Goal: Complete application form: Complete application form

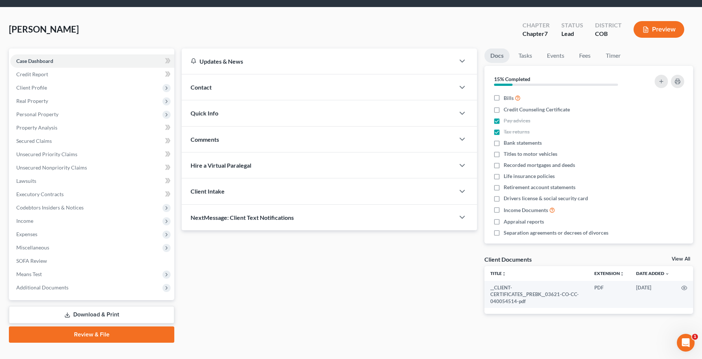
scroll to position [34, 0]
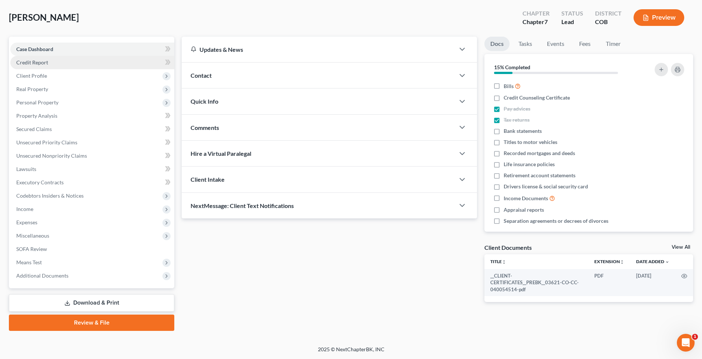
click at [45, 61] on span "Credit Report" at bounding box center [32, 62] width 32 height 6
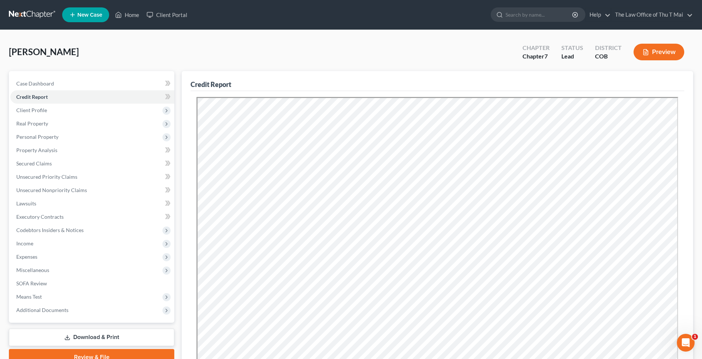
scroll to position [127, 0]
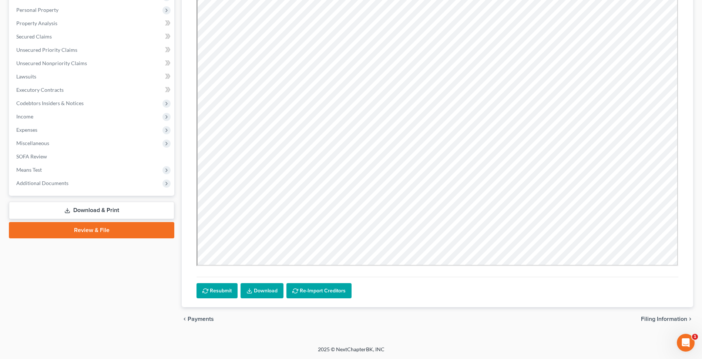
click at [666, 318] on span "Filing Information" at bounding box center [664, 319] width 46 height 6
select select "1"
select select "0"
select select "5"
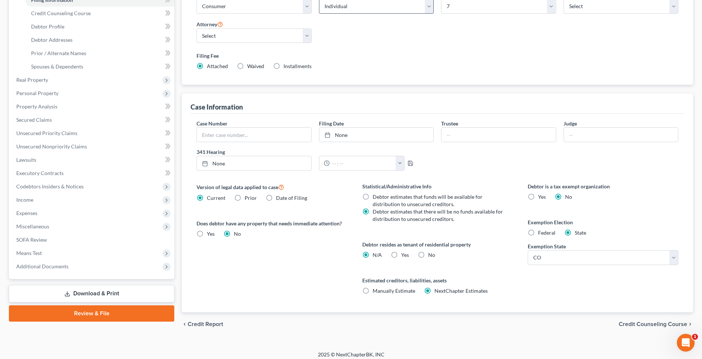
scroll to position [129, 0]
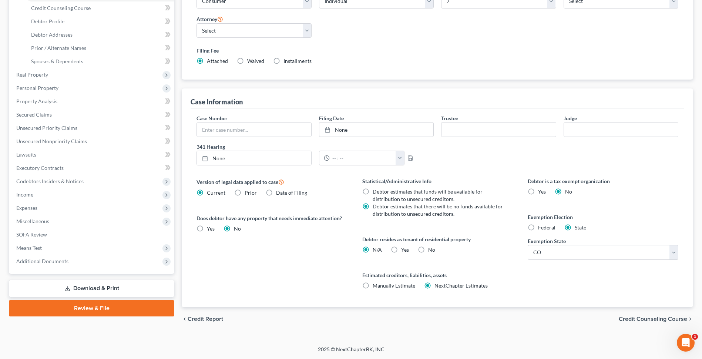
click at [640, 317] on span "Credit Counseling Course" at bounding box center [653, 319] width 68 height 6
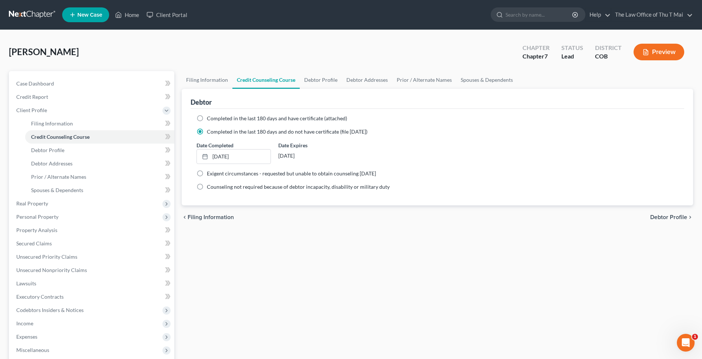
click at [657, 216] on span "Debtor Profile" at bounding box center [668, 217] width 37 height 6
select select "1"
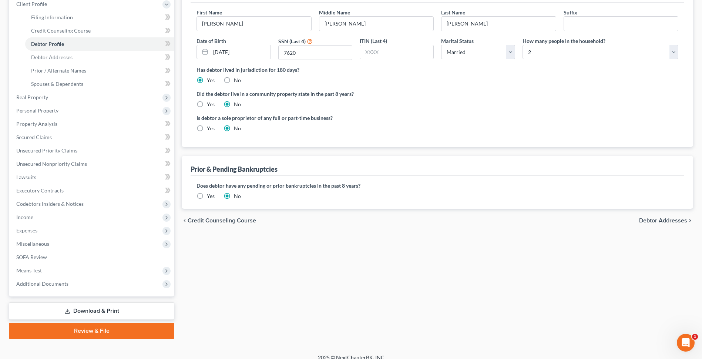
scroll to position [111, 0]
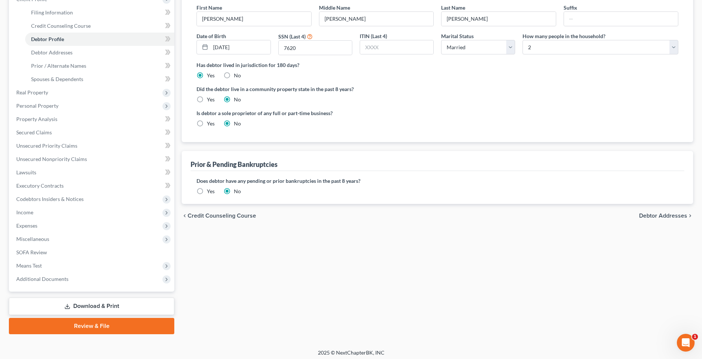
click at [659, 218] on span "Debtor Addresses" at bounding box center [663, 216] width 48 height 6
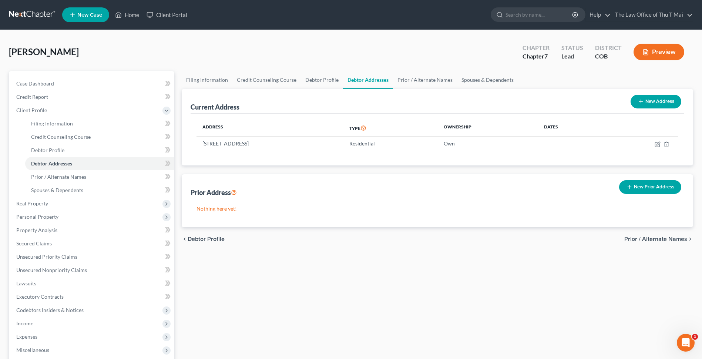
click at [653, 238] on span "Prior / Alternate Names" at bounding box center [656, 239] width 63 height 6
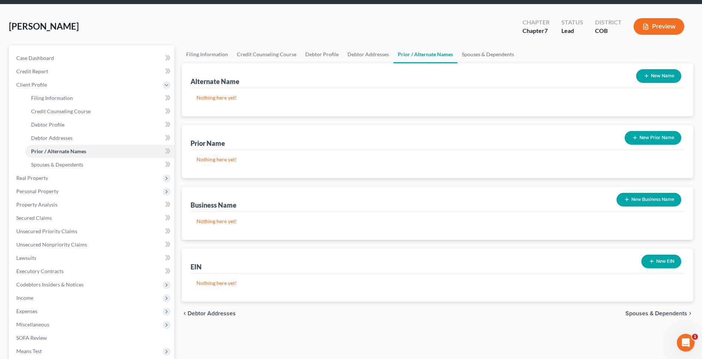
scroll to position [111, 0]
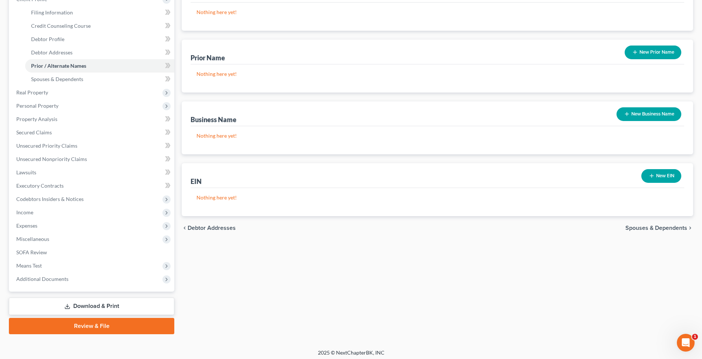
click at [635, 228] on span "Spouses & Dependents" at bounding box center [657, 228] width 62 height 6
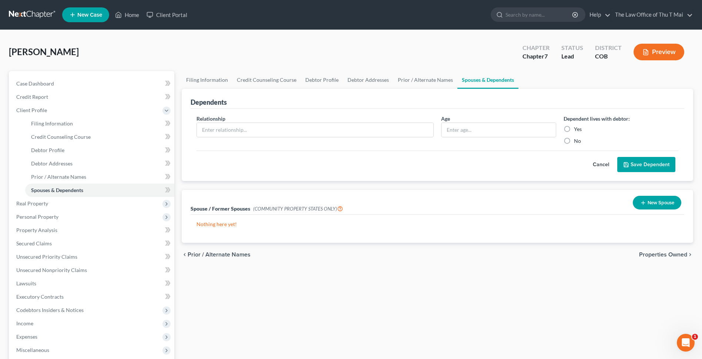
click at [663, 256] on span "Properties Owned" at bounding box center [663, 255] width 48 height 6
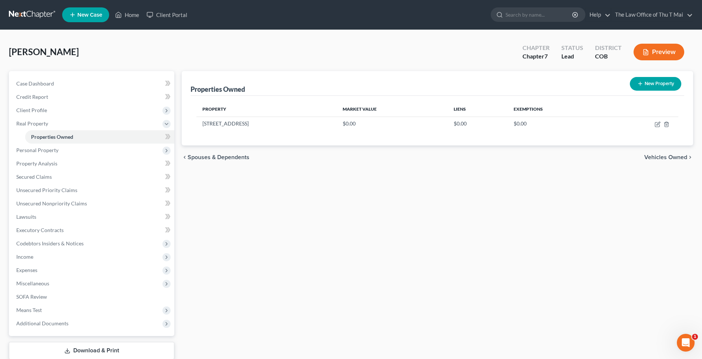
click at [656, 158] on span "Vehicles Owned" at bounding box center [666, 157] width 43 height 6
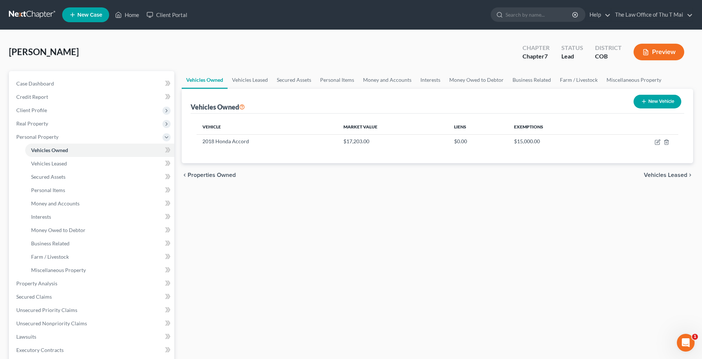
click at [648, 176] on span "Vehicles Leased" at bounding box center [665, 175] width 43 height 6
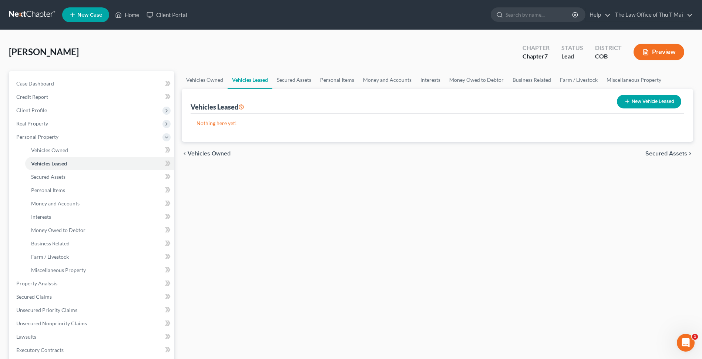
click at [668, 156] on span "Secured Assets" at bounding box center [667, 154] width 42 height 6
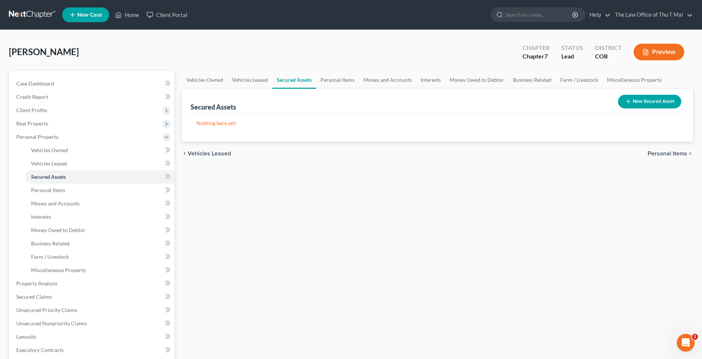
click at [673, 152] on span "Personal Items" at bounding box center [668, 154] width 40 height 6
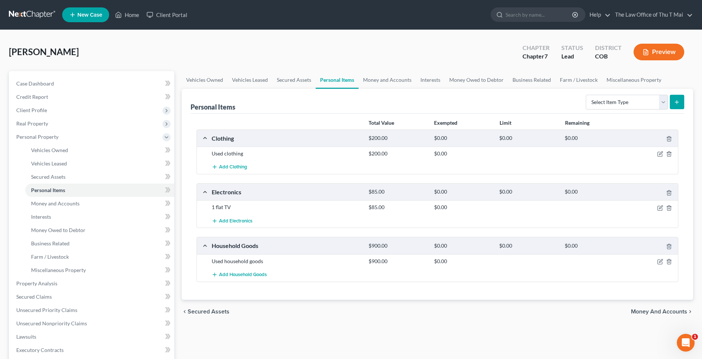
click at [659, 312] on span "Money and Accounts" at bounding box center [659, 312] width 56 height 6
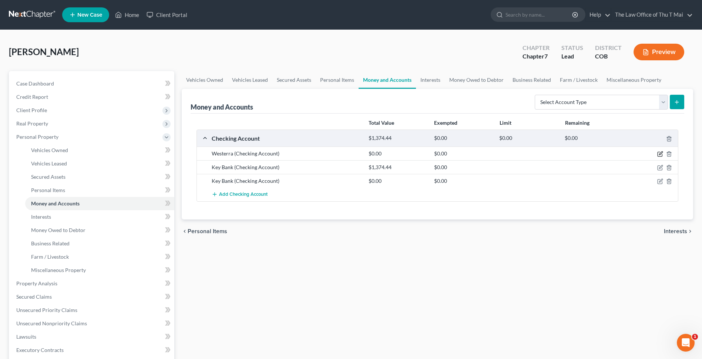
click at [660, 154] on icon "button" at bounding box center [660, 153] width 3 height 3
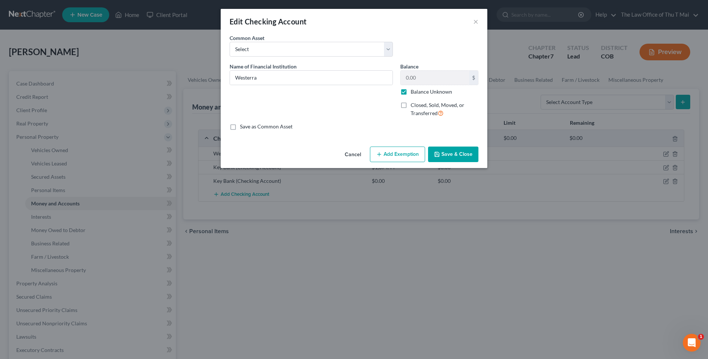
click at [394, 153] on button "Add Exemption" at bounding box center [397, 155] width 55 height 16
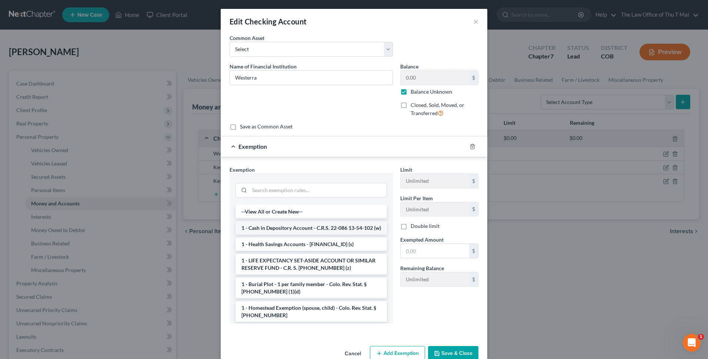
click at [293, 234] on li "1 - Cash in Depository Account - C.R.S. 22-086 13-54-102 (w)" at bounding box center [310, 227] width 151 height 13
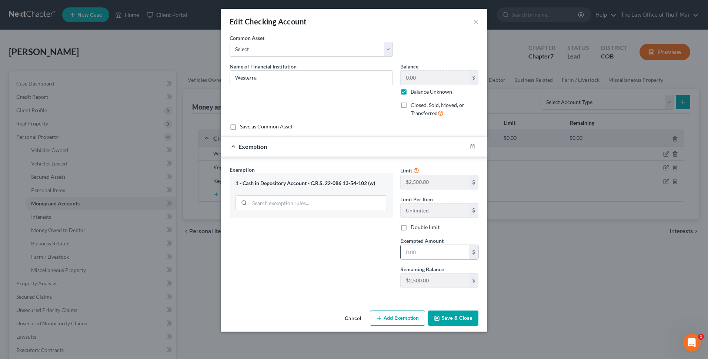
click at [438, 254] on input "text" at bounding box center [435, 252] width 68 height 14
type input "2,500.00"
click at [456, 316] on button "Save & Close" at bounding box center [453, 319] width 50 height 16
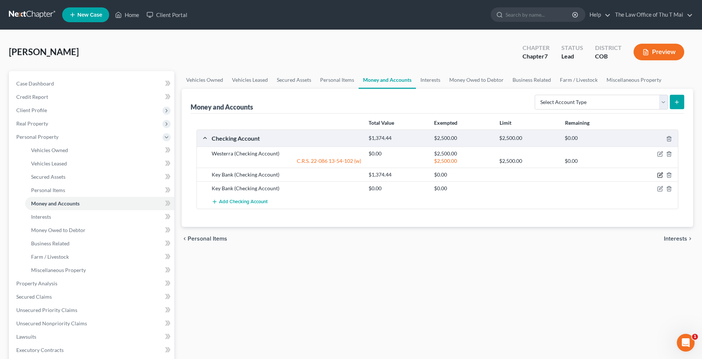
click at [660, 175] on icon "button" at bounding box center [660, 174] width 3 height 3
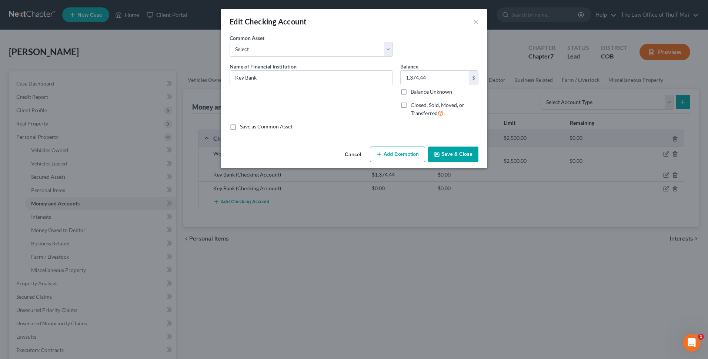
click at [397, 151] on button "Add Exemption" at bounding box center [397, 155] width 55 height 16
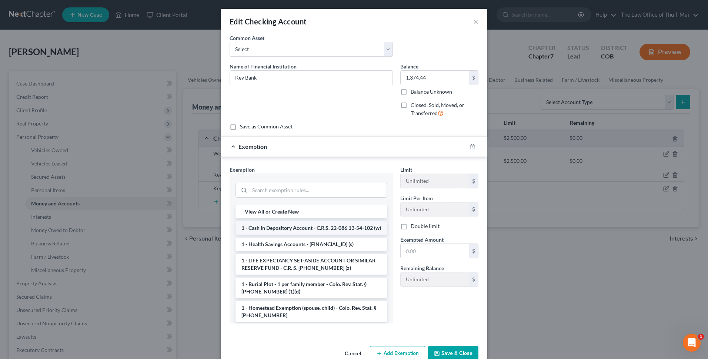
click at [281, 232] on li "1 - Cash in Depository Account - C.R.S. 22-086 13-54-102 (w)" at bounding box center [310, 227] width 151 height 13
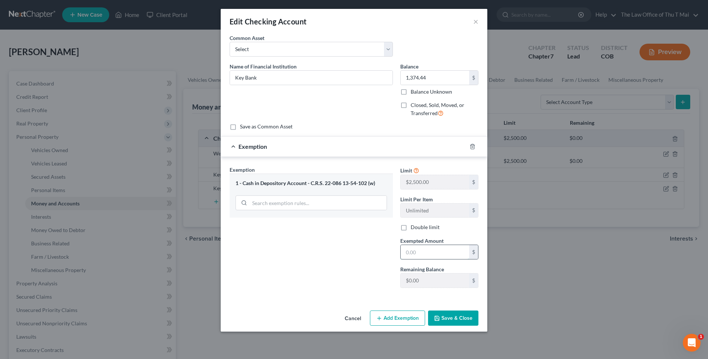
click at [420, 254] on input "text" at bounding box center [435, 252] width 68 height 14
type input "2,500.00"
click at [448, 317] on button "Save & Close" at bounding box center [453, 319] width 50 height 16
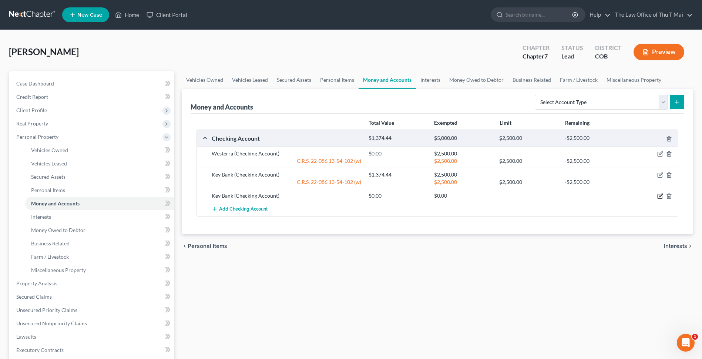
click at [659, 198] on icon "button" at bounding box center [660, 196] width 6 height 6
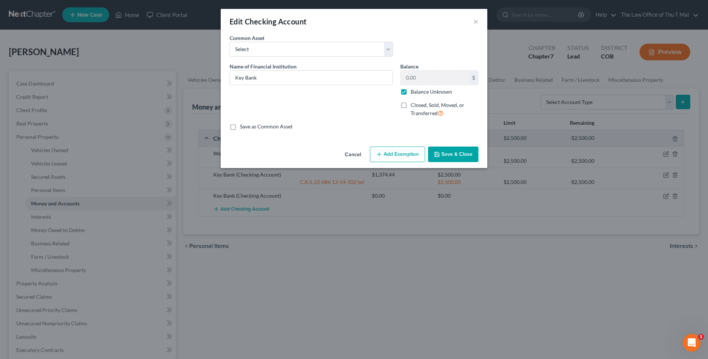
click at [390, 152] on button "Add Exemption" at bounding box center [397, 155] width 55 height 16
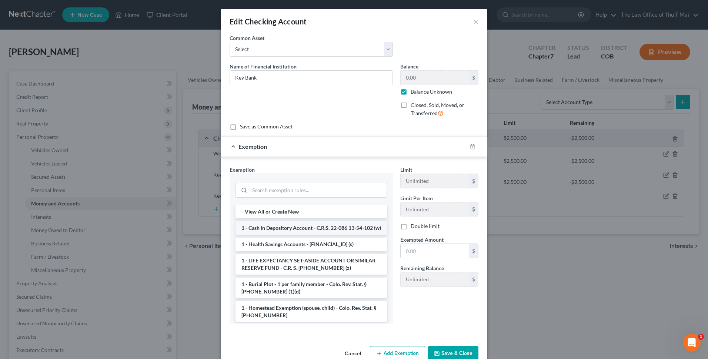
click at [278, 232] on li "1 - Cash in Depository Account - C.R.S. 22-086 13-54-102 (w)" at bounding box center [310, 227] width 151 height 13
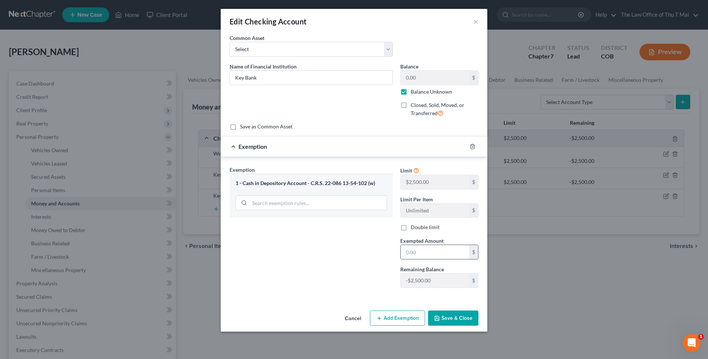
click at [424, 250] on input "text" at bounding box center [435, 252] width 68 height 14
type input "2,500.00"
click at [454, 316] on button "Save & Close" at bounding box center [453, 319] width 50 height 16
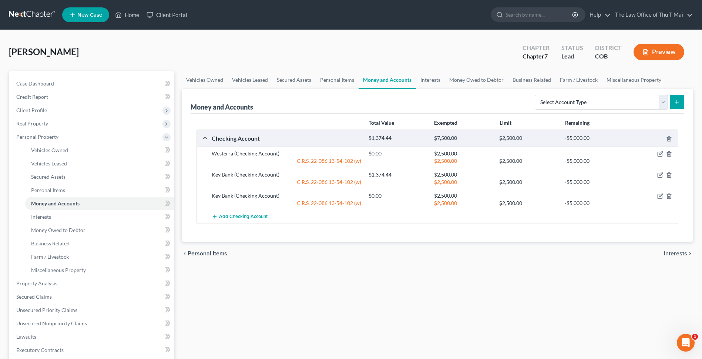
click at [673, 252] on span "Interests" at bounding box center [675, 254] width 23 height 6
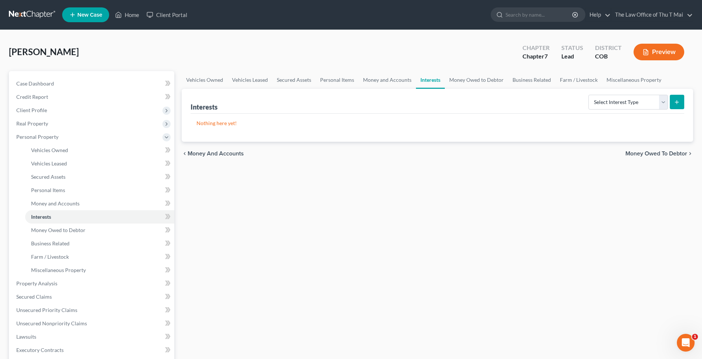
click at [643, 154] on span "Money Owed to Debtor" at bounding box center [657, 154] width 62 height 6
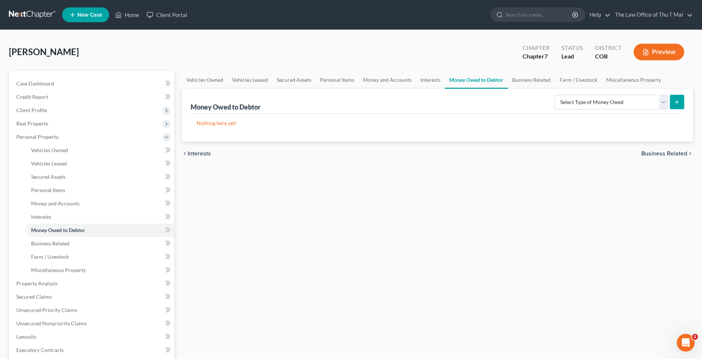
click at [661, 154] on span "Business Related" at bounding box center [665, 154] width 46 height 6
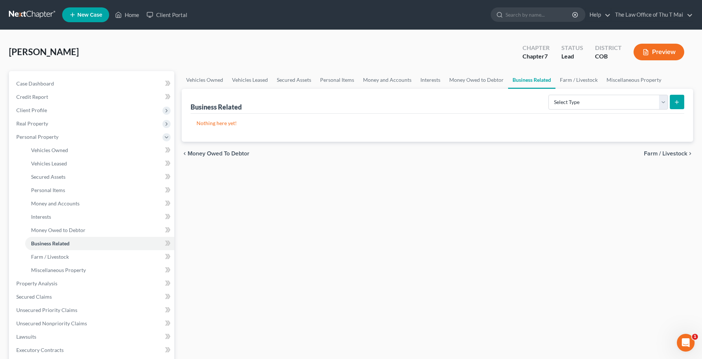
click at [656, 154] on span "Farm / Livestock" at bounding box center [665, 154] width 43 height 6
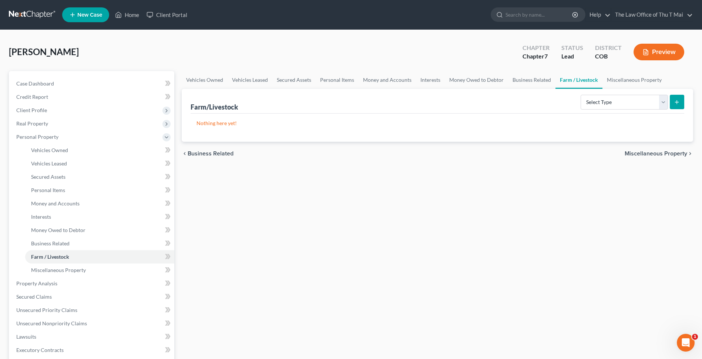
click at [645, 154] on span "Miscellaneous Property" at bounding box center [656, 154] width 63 height 6
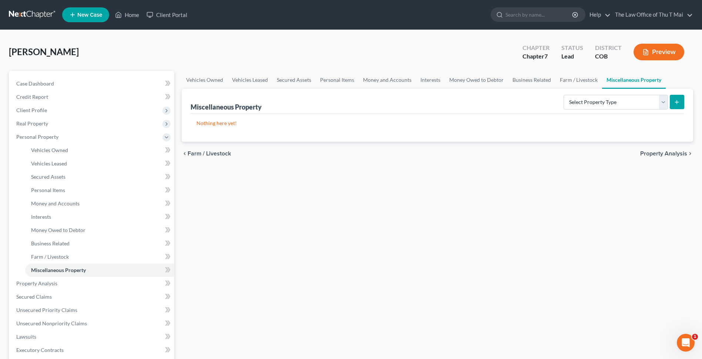
click at [657, 154] on span "Property Analysis" at bounding box center [663, 154] width 47 height 6
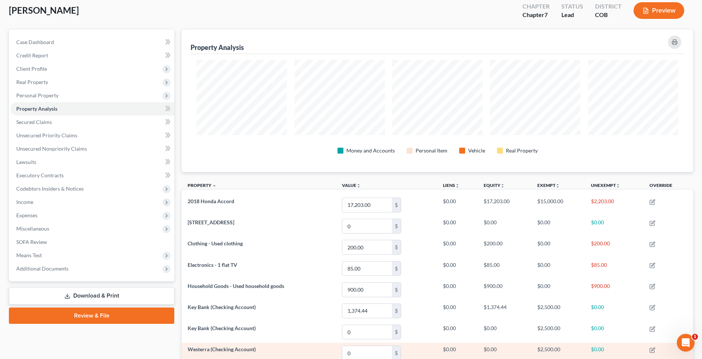
scroll to position [119, 0]
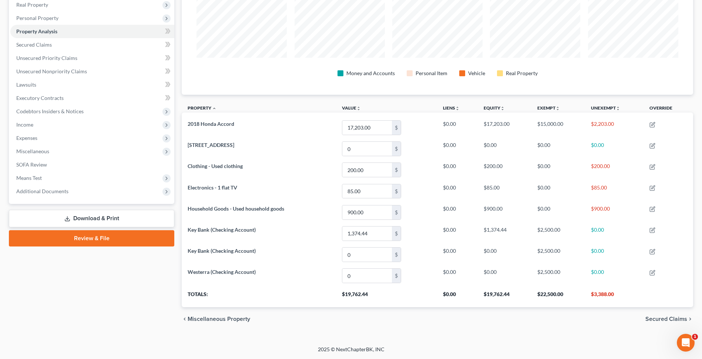
click at [660, 318] on span "Secured Claims" at bounding box center [667, 319] width 42 height 6
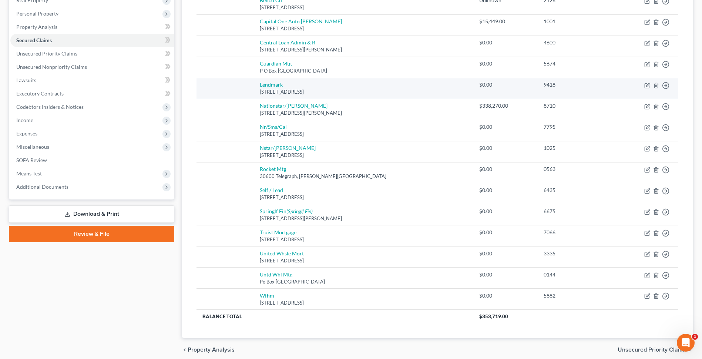
scroll to position [154, 0]
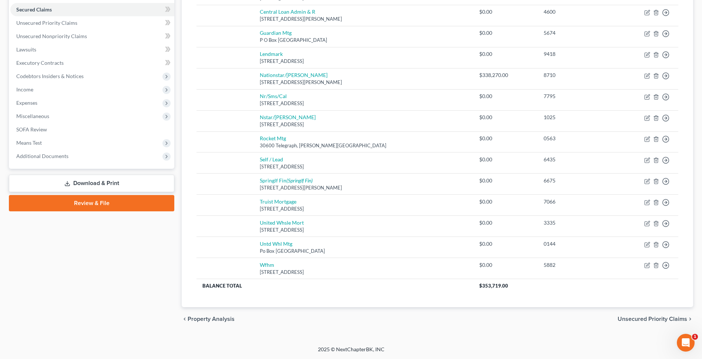
click at [630, 318] on span "Unsecured Priority Claims" at bounding box center [653, 319] width 70 height 6
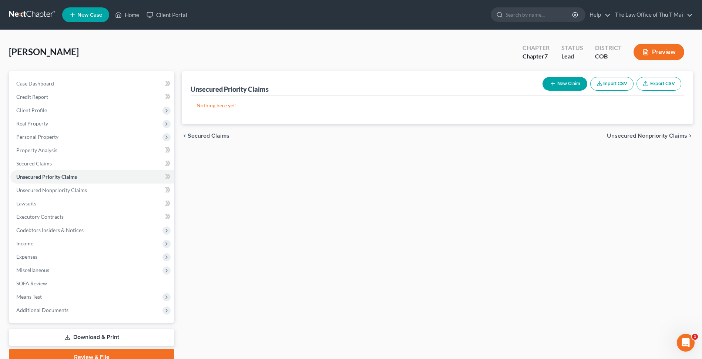
click at [631, 137] on span "Unsecured Nonpriority Claims" at bounding box center [647, 136] width 80 height 6
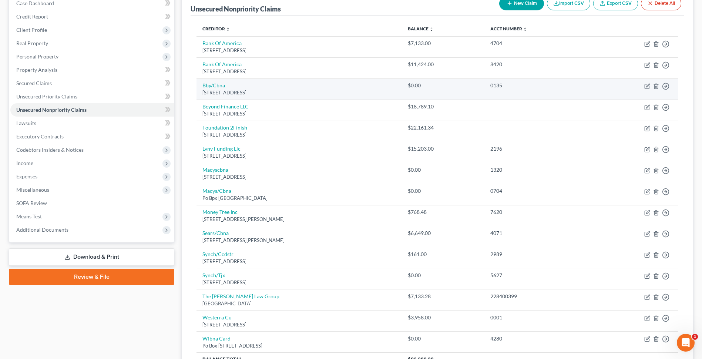
scroll to position [154, 0]
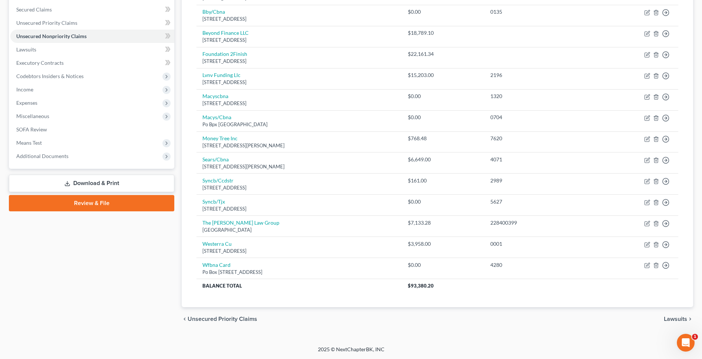
click at [672, 318] on span "Lawsuits" at bounding box center [675, 319] width 23 height 6
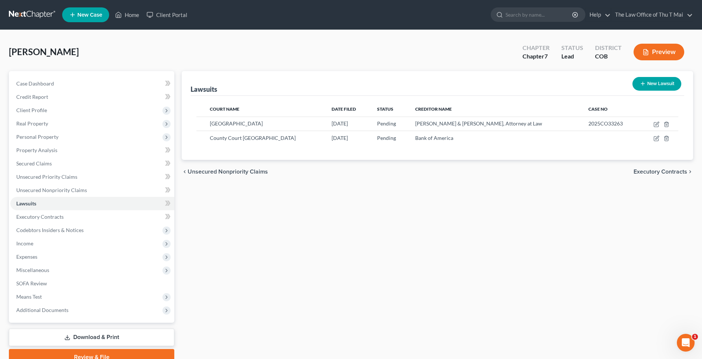
click at [657, 172] on span "Executory Contracts" at bounding box center [661, 172] width 54 height 6
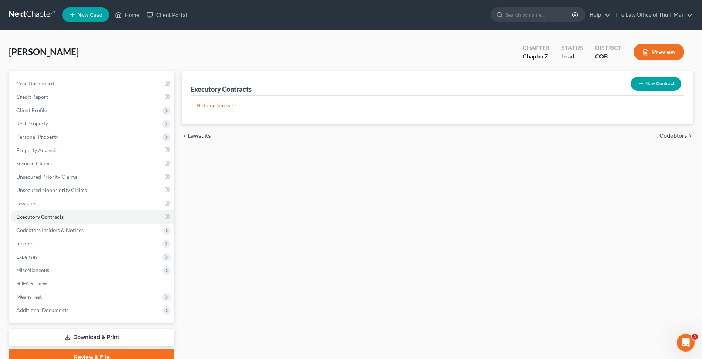
click at [675, 134] on span "Codebtors" at bounding box center [674, 136] width 28 height 6
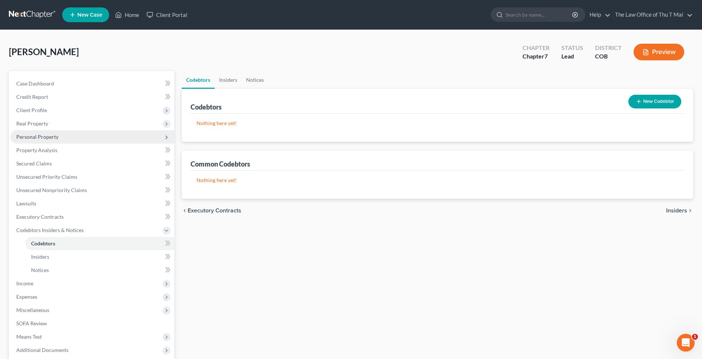
click at [55, 136] on span "Personal Property" at bounding box center [37, 137] width 42 height 6
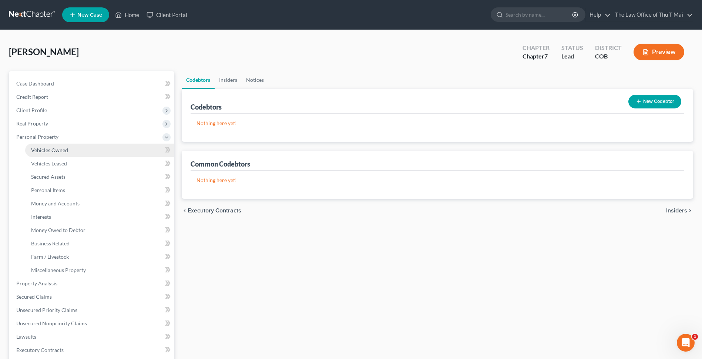
click at [47, 151] on span "Vehicles Owned" at bounding box center [49, 150] width 37 height 6
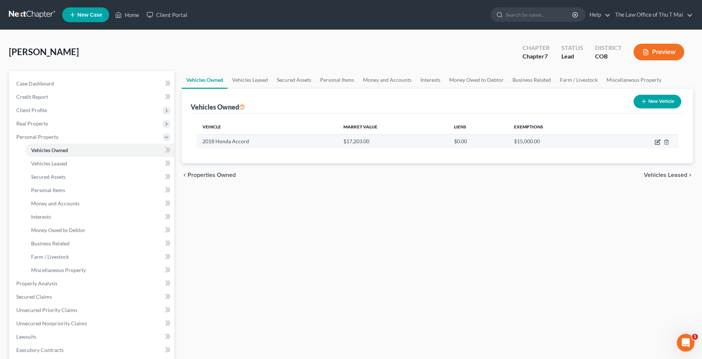
click at [655, 144] on icon "button" at bounding box center [658, 142] width 6 height 6
select select "0"
select select "8"
select select "3"
select select "0"
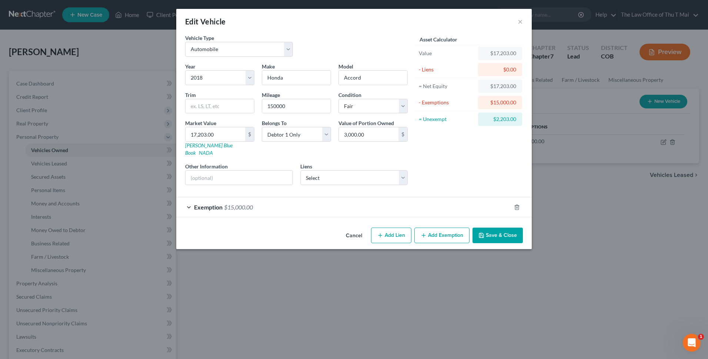
click at [507, 229] on button "Save & Close" at bounding box center [497, 236] width 50 height 16
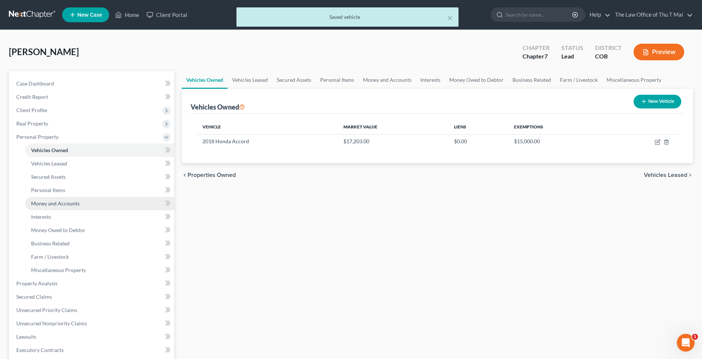
click at [50, 202] on span "Money and Accounts" at bounding box center [55, 203] width 48 height 6
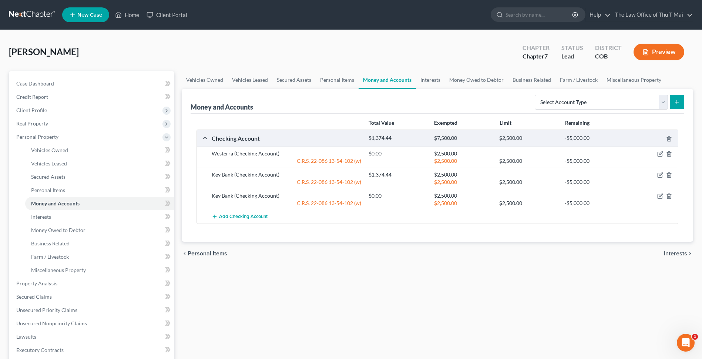
click at [683, 252] on span "Interests" at bounding box center [675, 254] width 23 height 6
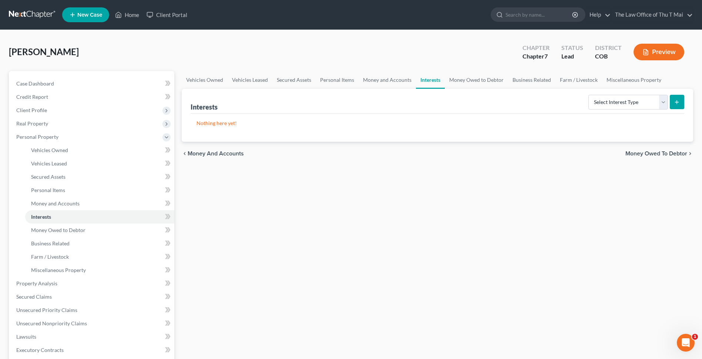
click at [659, 154] on span "Money Owed to Debtor" at bounding box center [657, 154] width 62 height 6
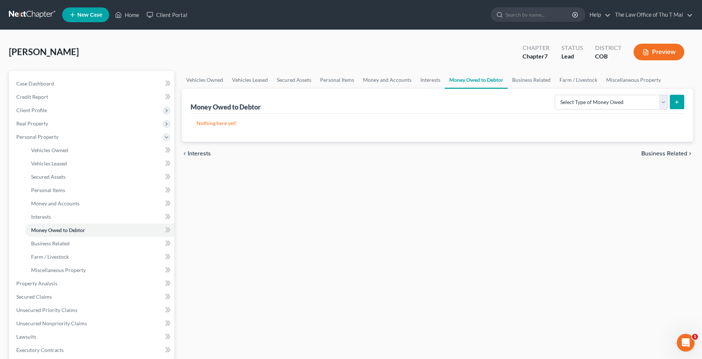
click at [649, 154] on span "Business Related" at bounding box center [665, 154] width 46 height 6
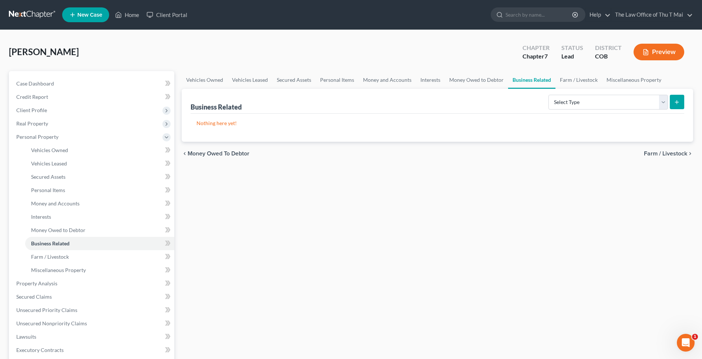
click at [649, 154] on span "Farm / Livestock" at bounding box center [665, 154] width 43 height 6
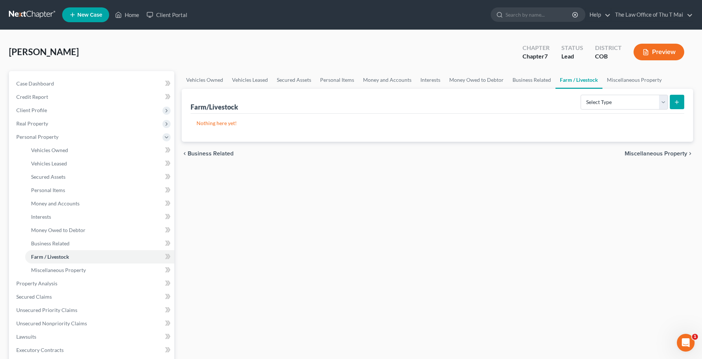
click at [649, 154] on span "Miscellaneous Property" at bounding box center [656, 154] width 63 height 6
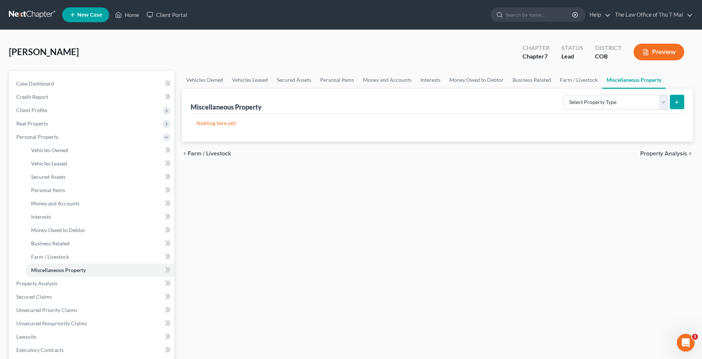
click at [647, 155] on span "Property Analysis" at bounding box center [663, 154] width 47 height 6
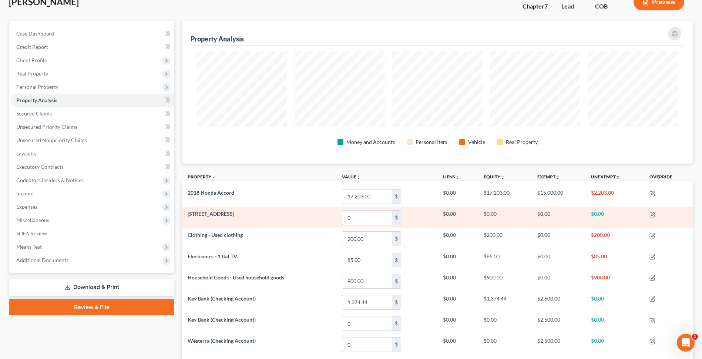
scroll to position [119, 0]
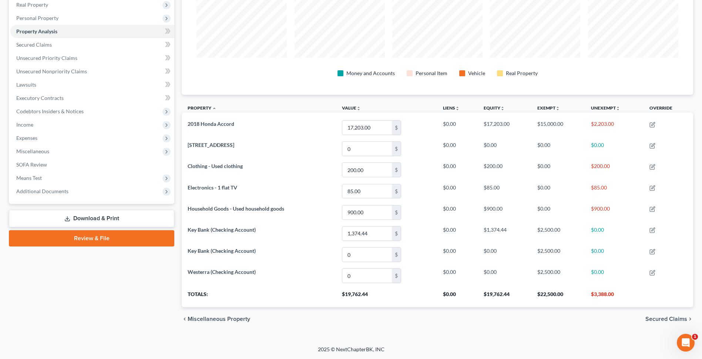
click at [653, 320] on span "Secured Claims" at bounding box center [667, 319] width 42 height 6
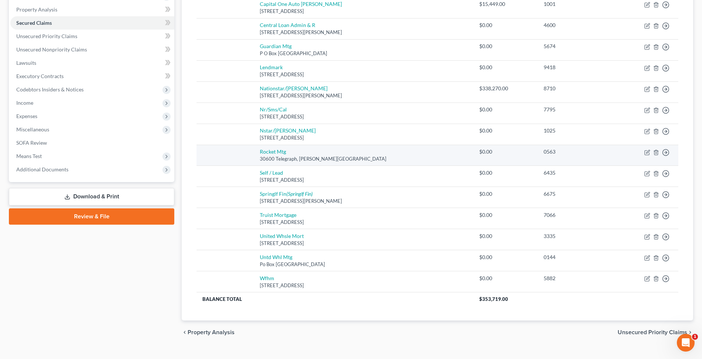
scroll to position [154, 0]
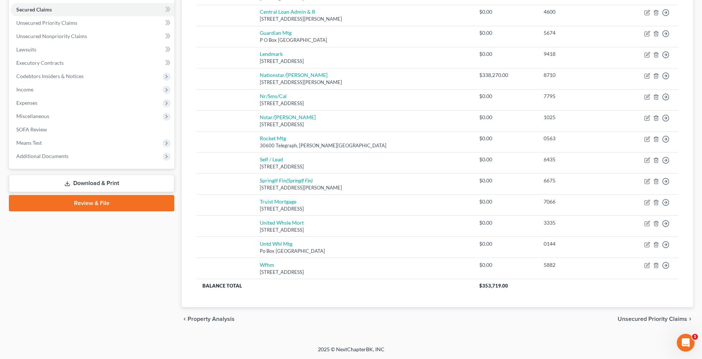
click at [626, 321] on span "Unsecured Priority Claims" at bounding box center [653, 319] width 70 height 6
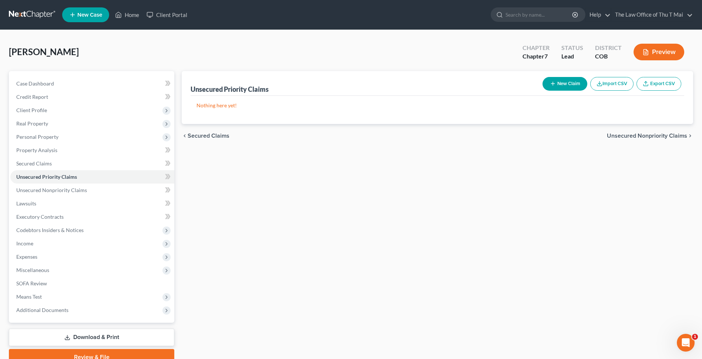
click at [639, 135] on span "Unsecured Nonpriority Claims" at bounding box center [647, 136] width 80 height 6
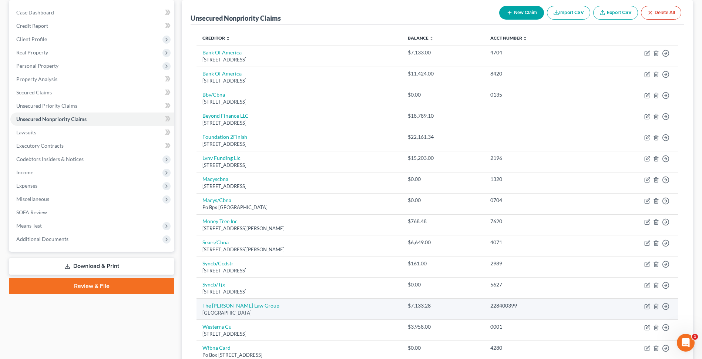
scroll to position [154, 0]
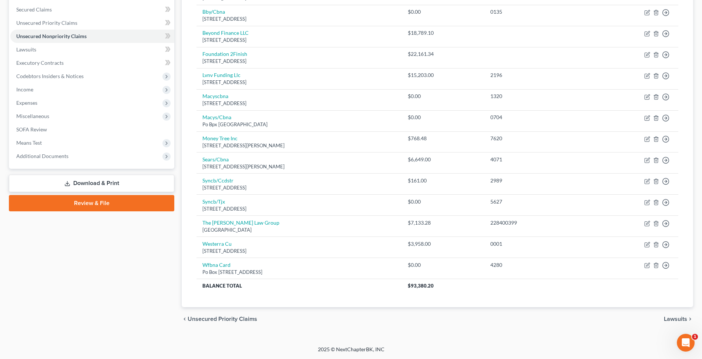
click at [673, 319] on span "Lawsuits" at bounding box center [675, 319] width 23 height 6
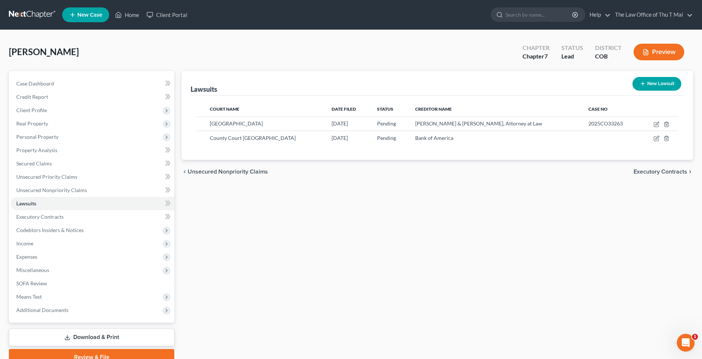
click at [651, 172] on span "Executory Contracts" at bounding box center [661, 172] width 54 height 6
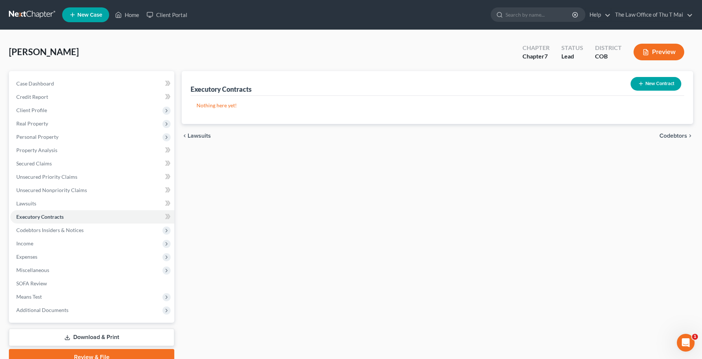
click at [663, 136] on span "Codebtors" at bounding box center [674, 136] width 28 height 6
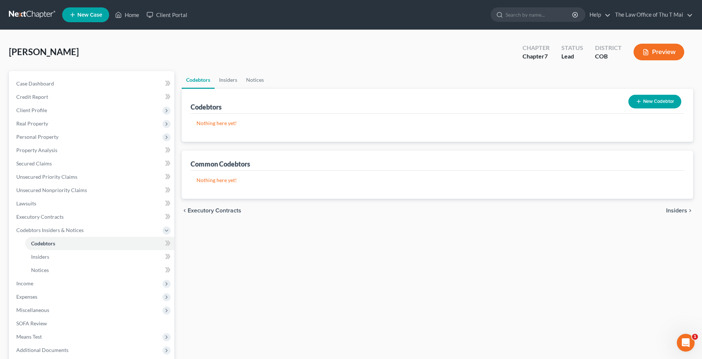
click at [679, 210] on span "Insiders" at bounding box center [676, 211] width 21 height 6
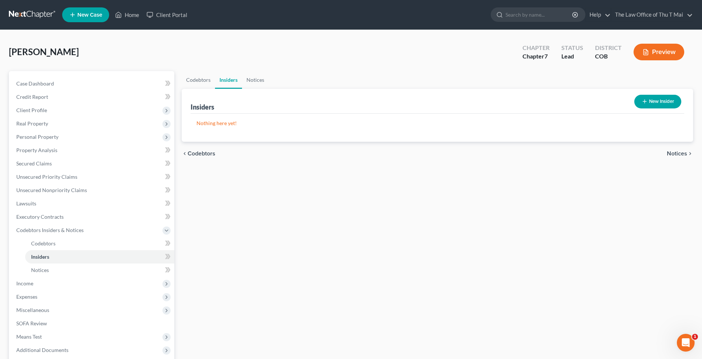
click at [676, 155] on span "Notices" at bounding box center [677, 154] width 20 height 6
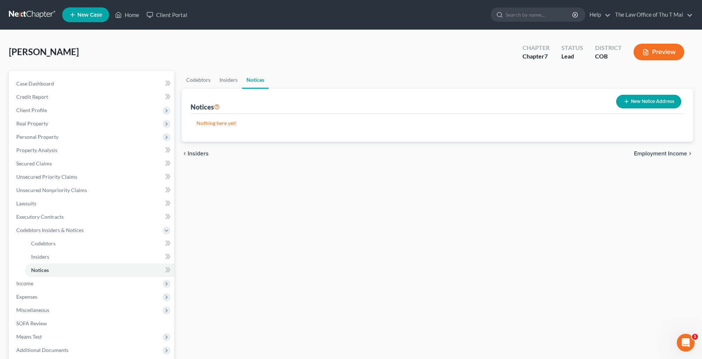
click at [666, 155] on span "Employment Income" at bounding box center [660, 154] width 53 height 6
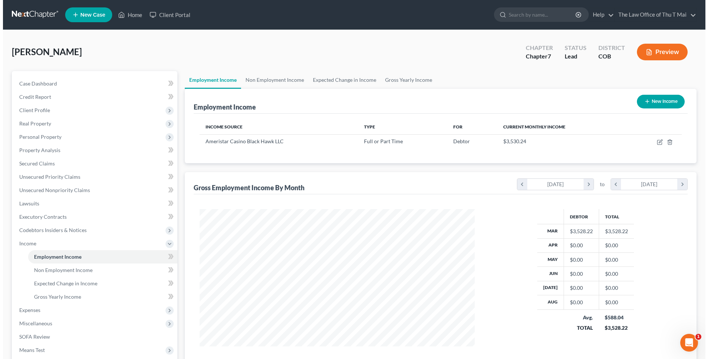
scroll to position [137, 289]
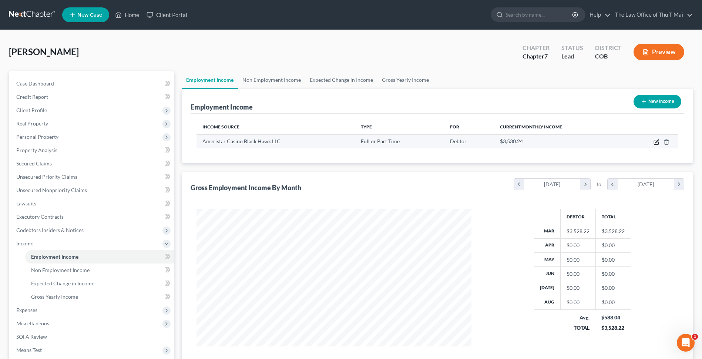
click at [654, 142] on icon "button" at bounding box center [656, 142] width 4 height 4
select select "0"
select select "5"
select select "1"
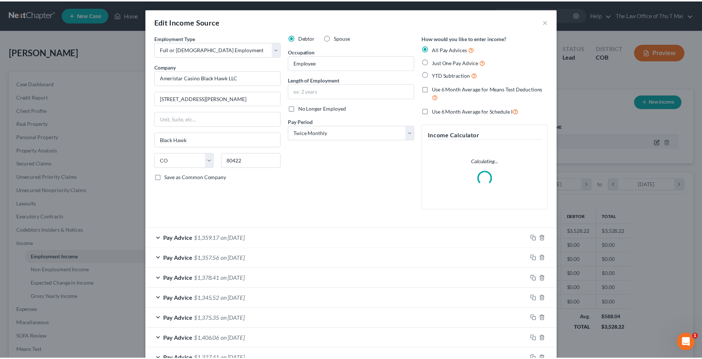
scroll to position [138, 292]
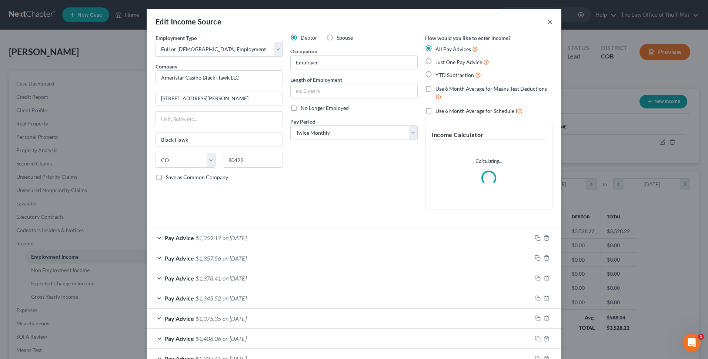
click at [548, 20] on button "×" at bounding box center [549, 21] width 5 height 9
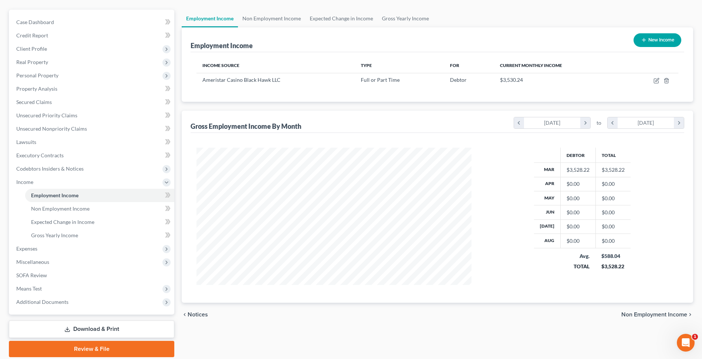
scroll to position [88, 0]
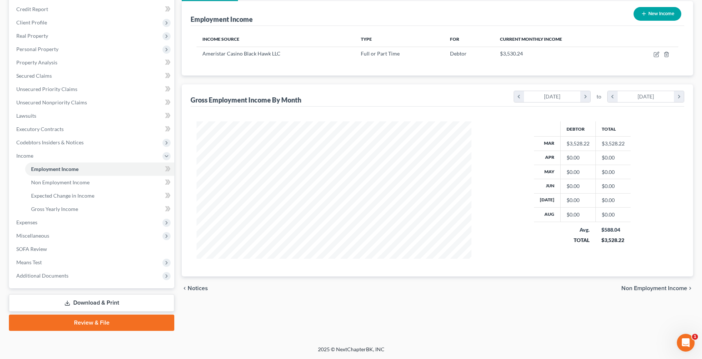
click at [657, 288] on span "Non Employment Income" at bounding box center [655, 288] width 66 height 6
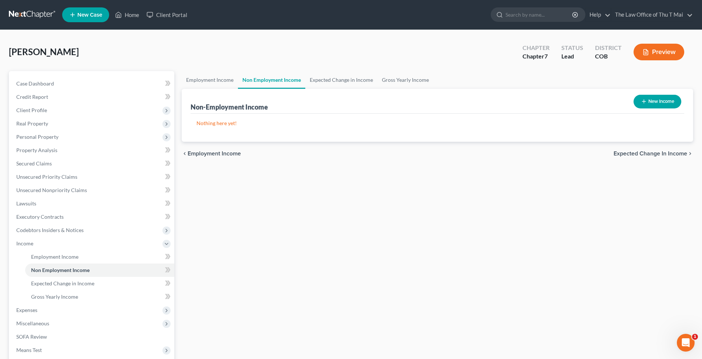
click at [639, 154] on span "Expected Change in Income" at bounding box center [651, 154] width 74 height 6
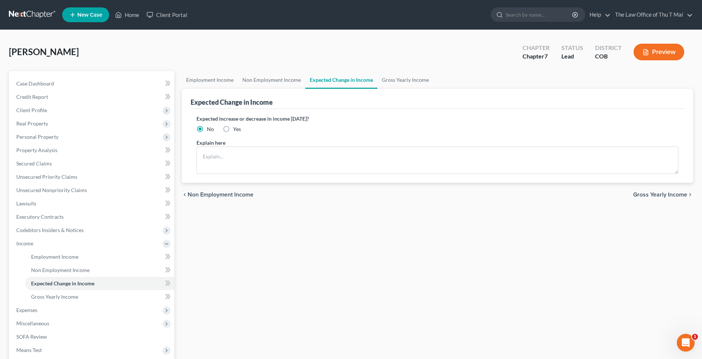
click at [641, 196] on span "Gross Yearly Income" at bounding box center [660, 195] width 54 height 6
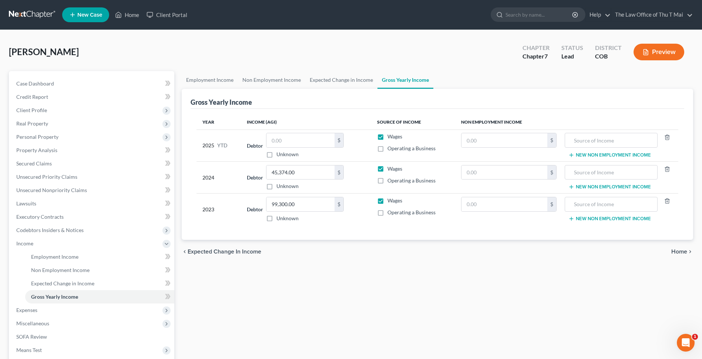
click at [683, 252] on span "Home" at bounding box center [680, 252] width 16 height 6
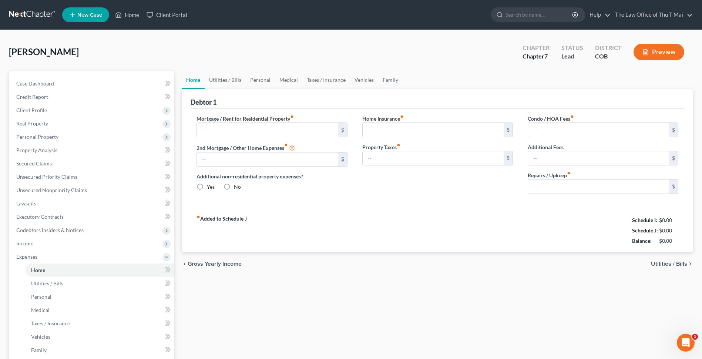
type input "2,500.00"
type input "0.00"
radio input "true"
type input "0.00"
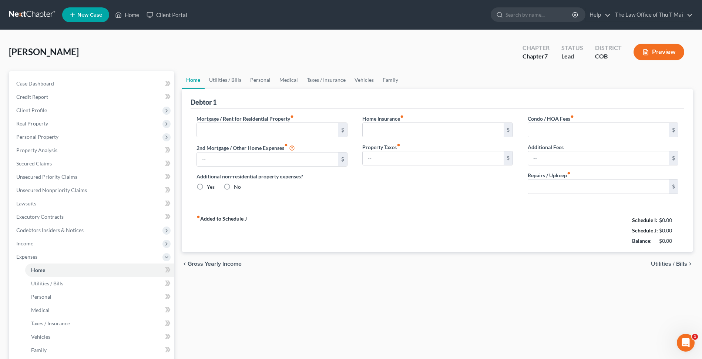
type input "0.00"
type input "50.00"
click at [673, 265] on span "Utilities / Bills" at bounding box center [669, 264] width 36 height 6
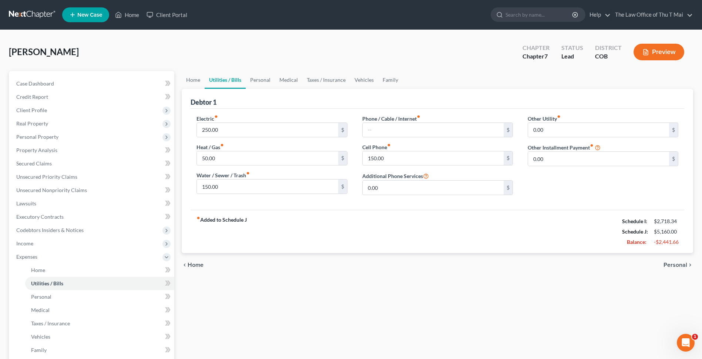
click at [673, 265] on span "Personal" at bounding box center [676, 265] width 24 height 6
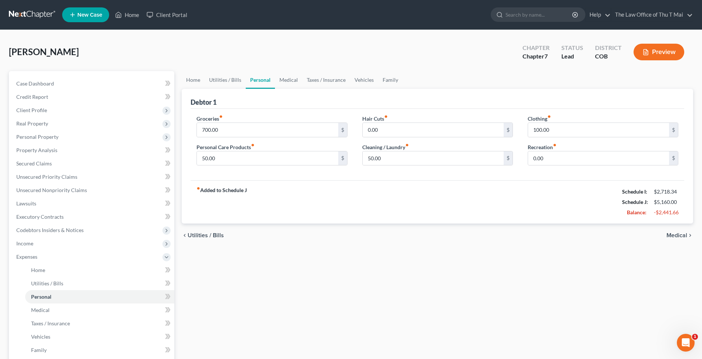
click at [677, 236] on span "Medical" at bounding box center [677, 235] width 21 height 6
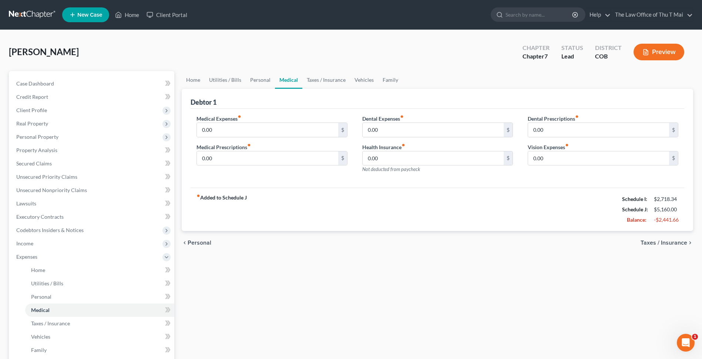
click at [669, 242] on span "Taxes / Insurance" at bounding box center [664, 243] width 47 height 6
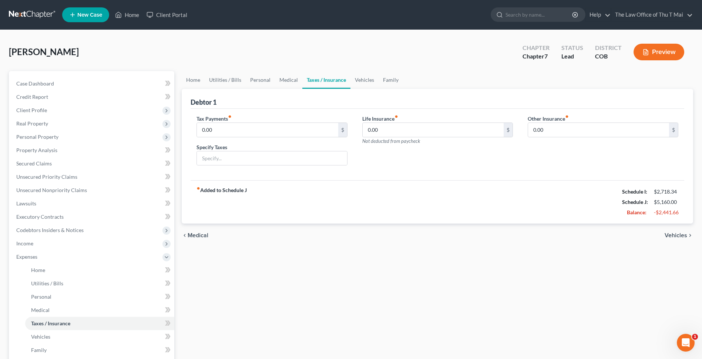
click at [676, 238] on span "Vehicles" at bounding box center [676, 235] width 23 height 6
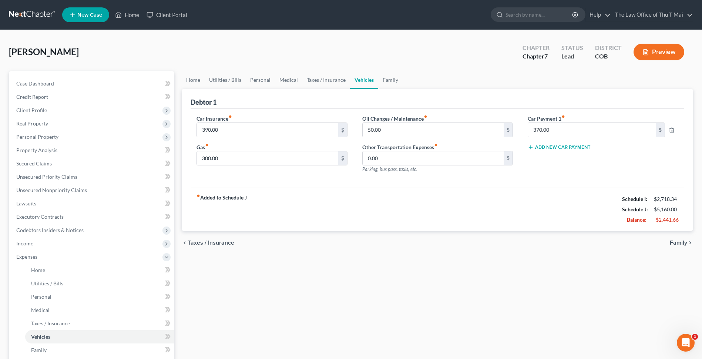
click at [679, 245] on span "Family" at bounding box center [678, 243] width 17 height 6
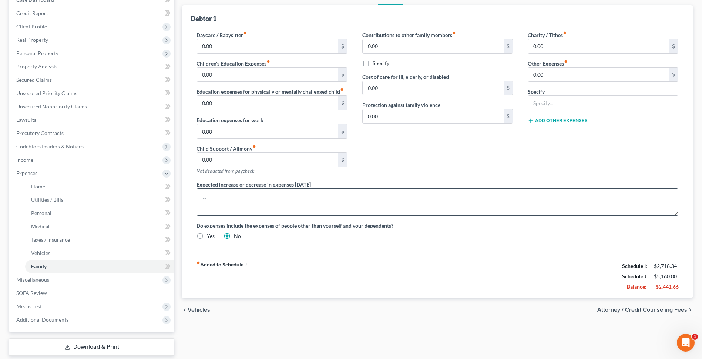
scroll to position [111, 0]
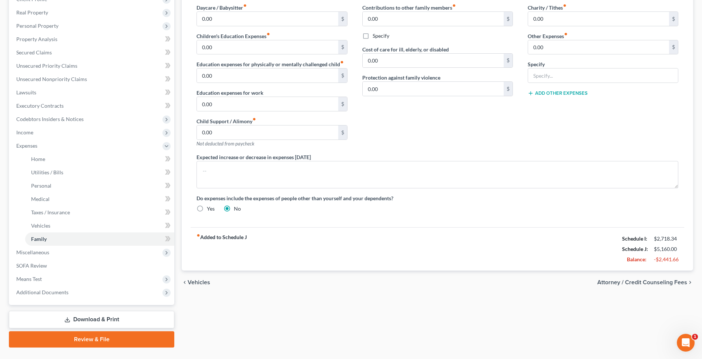
click at [629, 284] on span "Attorney / Credit Counseling Fees" at bounding box center [642, 282] width 90 height 6
select select "0"
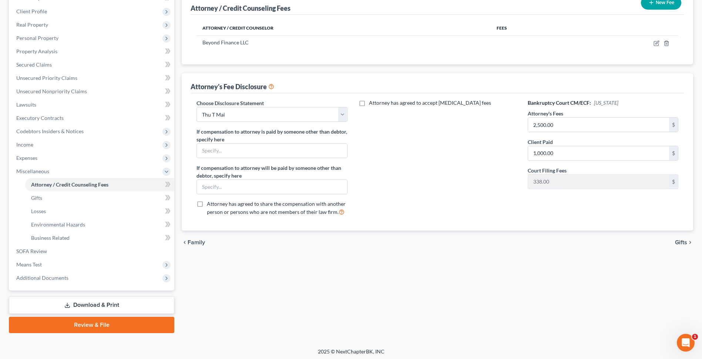
scroll to position [101, 0]
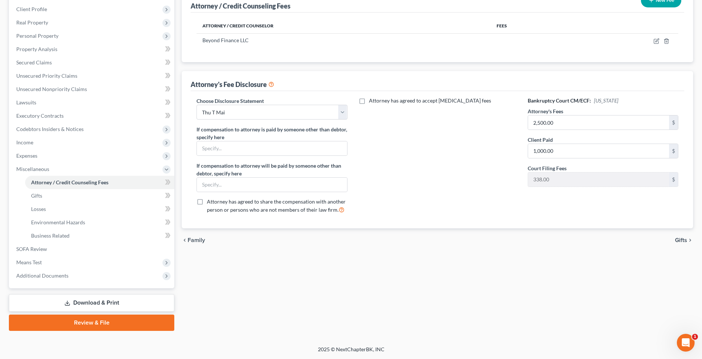
click at [678, 241] on span "Gifts" at bounding box center [681, 240] width 12 height 6
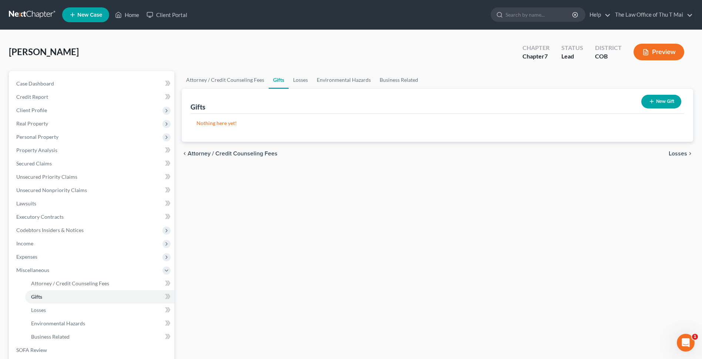
drag, startPoint x: 679, startPoint y: 154, endPoint x: 674, endPoint y: 156, distance: 5.6
click at [679, 154] on span "Losses" at bounding box center [678, 154] width 19 height 6
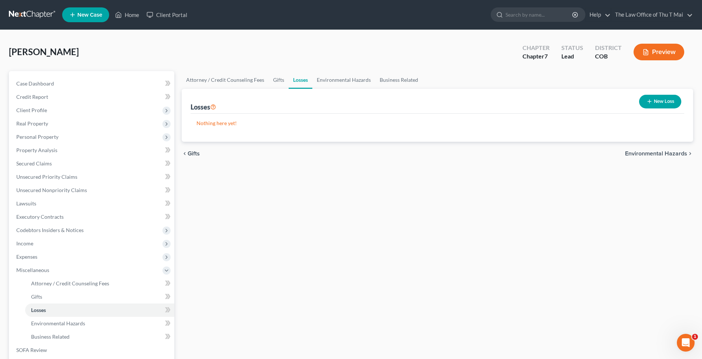
click at [658, 154] on span "Environmental Hazards" at bounding box center [656, 154] width 62 height 6
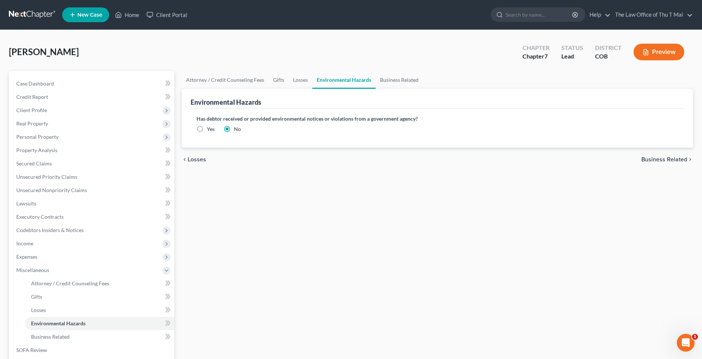
click at [654, 160] on span "Business Related" at bounding box center [665, 160] width 46 height 6
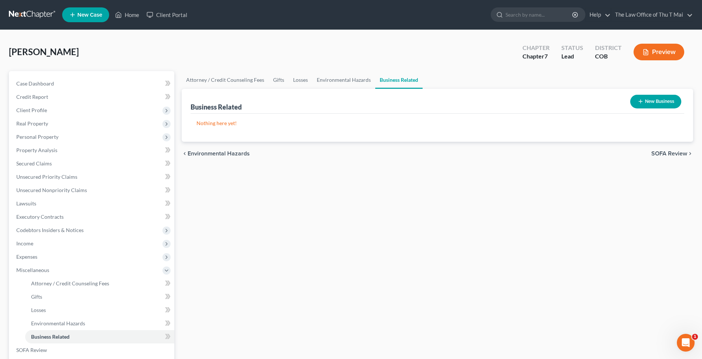
click at [657, 154] on span "SOFA Review" at bounding box center [670, 154] width 36 height 6
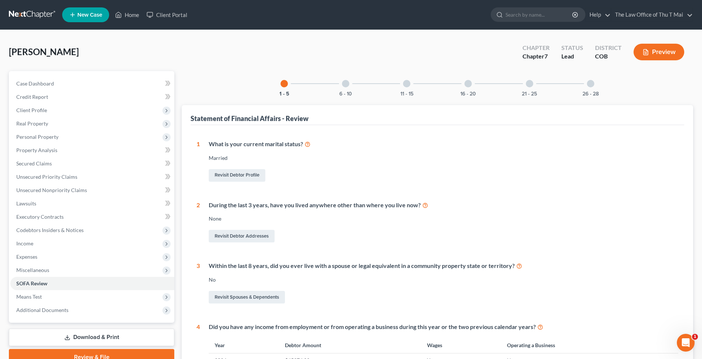
click at [343, 85] on div at bounding box center [345, 83] width 7 height 7
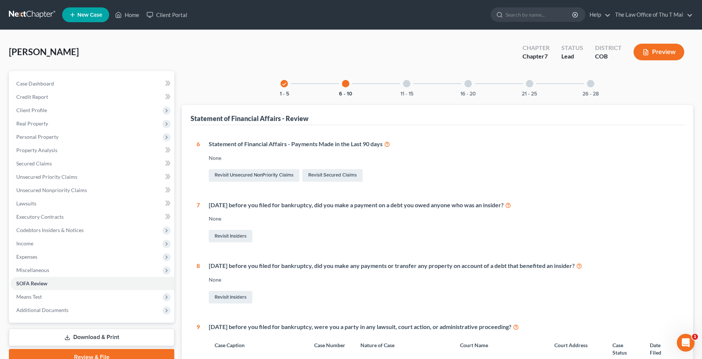
click at [347, 84] on div at bounding box center [345, 83] width 7 height 7
click at [346, 84] on div at bounding box center [345, 83] width 7 height 7
click at [406, 83] on div at bounding box center [406, 83] width 7 height 7
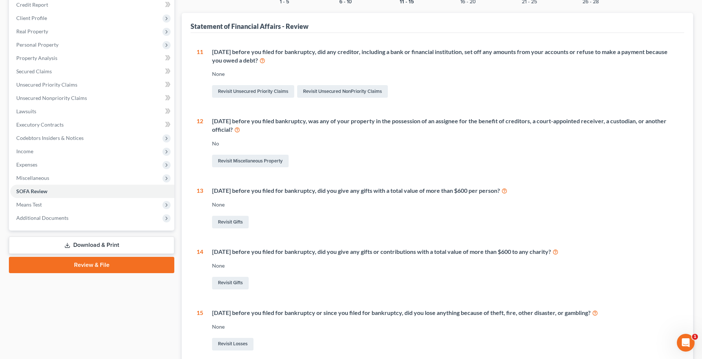
scroll to position [37, 0]
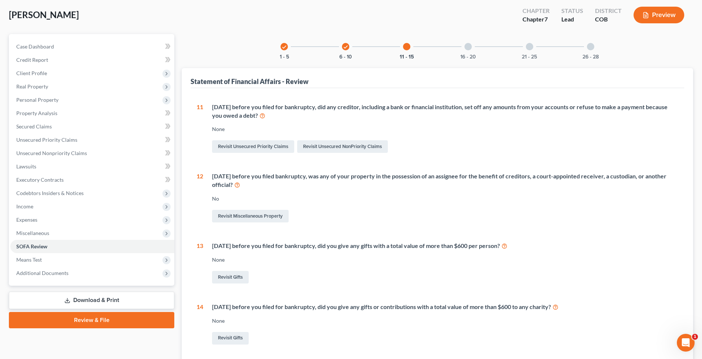
click at [469, 47] on div at bounding box center [468, 46] width 7 height 7
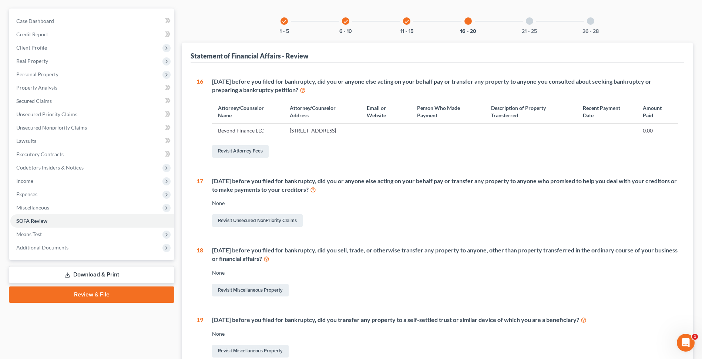
scroll to position [0, 0]
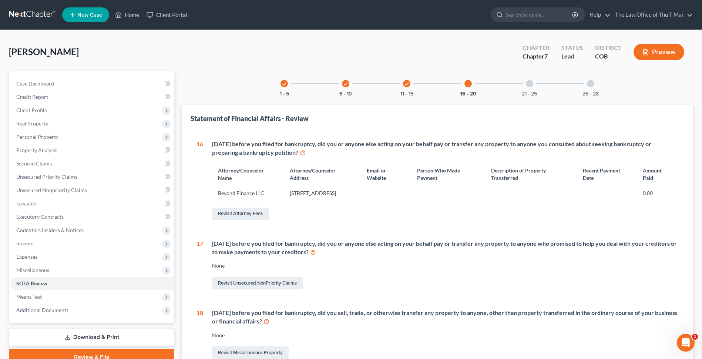
click at [528, 85] on div at bounding box center [529, 83] width 7 height 7
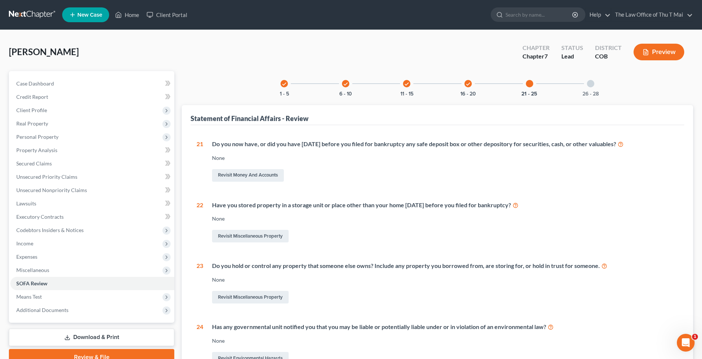
click at [589, 84] on div at bounding box center [590, 83] width 7 height 7
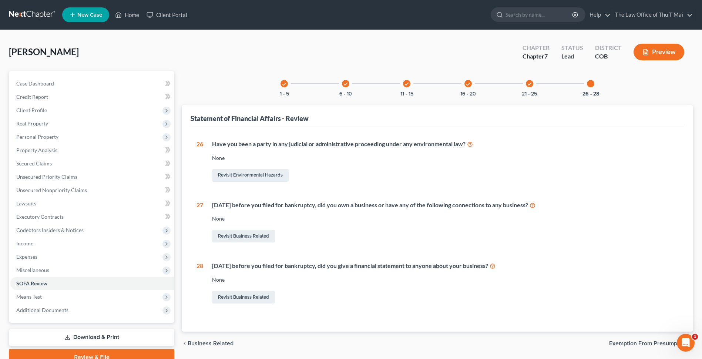
scroll to position [34, 0]
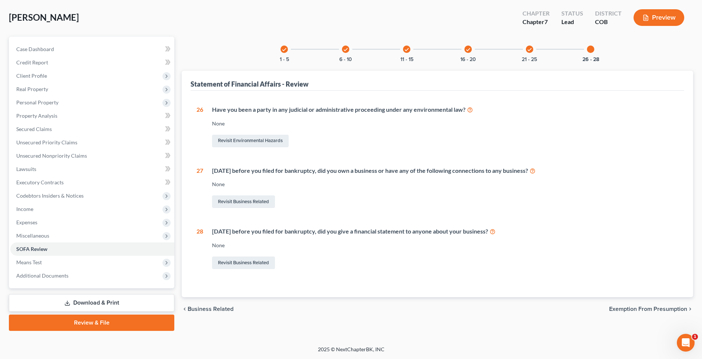
click at [631, 307] on span "Exemption from Presumption" at bounding box center [648, 309] width 78 height 6
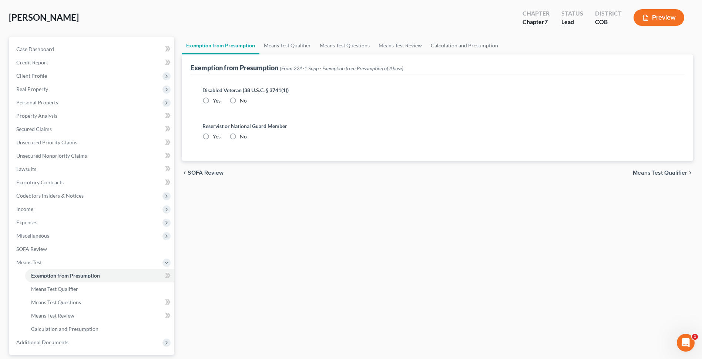
scroll to position [6, 0]
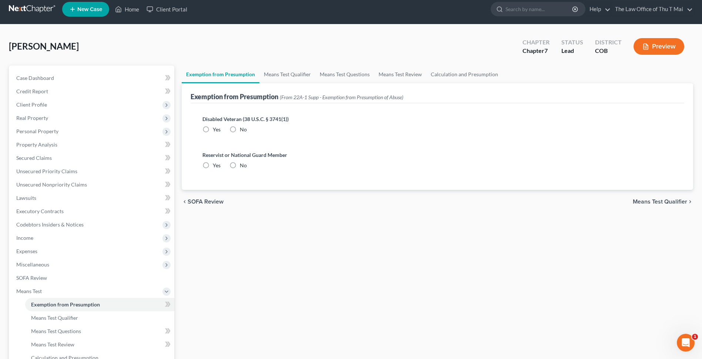
radio input "true"
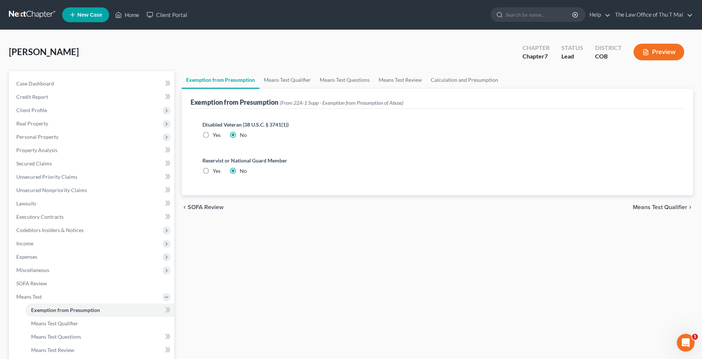
click at [664, 207] on span "Means Test Qualifier" at bounding box center [660, 207] width 54 height 6
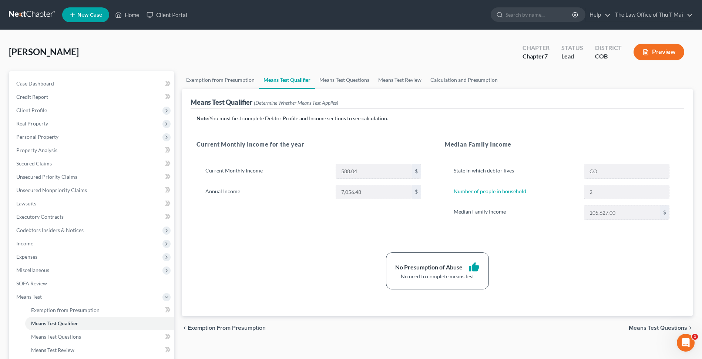
click at [644, 327] on span "Means Test Questions" at bounding box center [658, 328] width 58 height 6
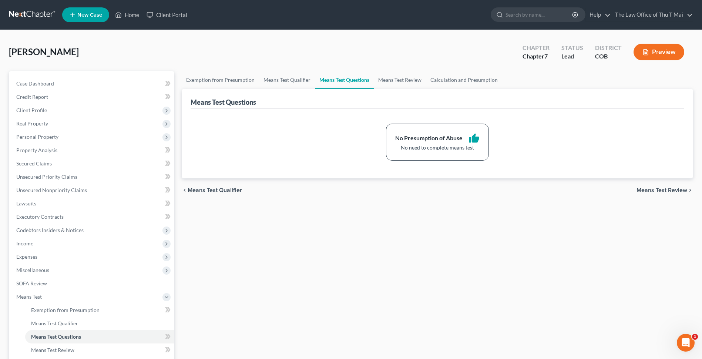
click at [648, 191] on span "Means Test Review" at bounding box center [662, 190] width 51 height 6
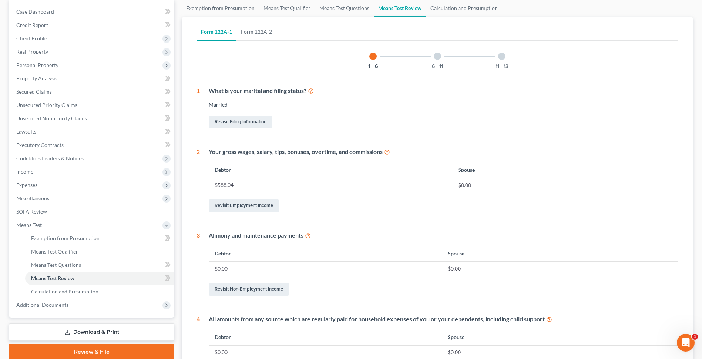
scroll to position [37, 0]
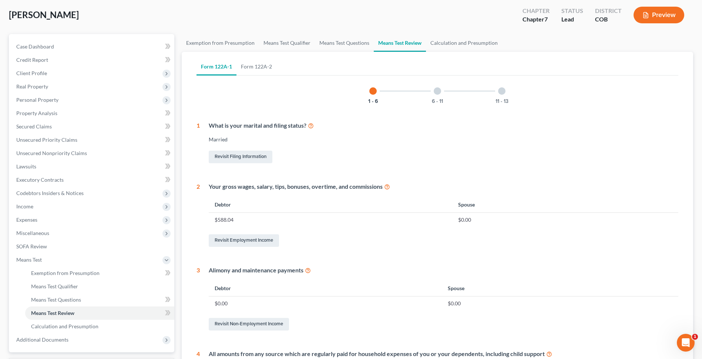
click at [438, 90] on div at bounding box center [437, 90] width 7 height 7
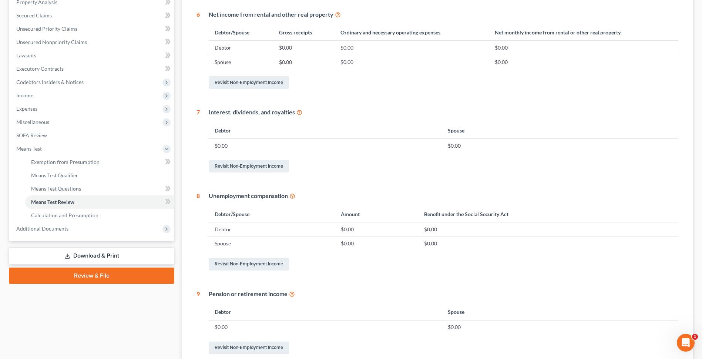
scroll to position [25, 0]
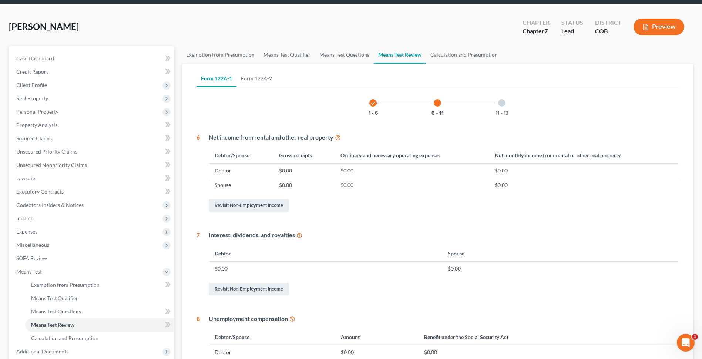
click at [502, 104] on div at bounding box center [501, 102] width 7 height 7
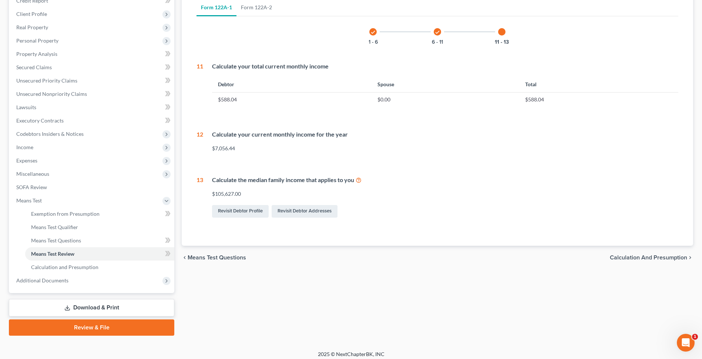
scroll to position [101, 0]
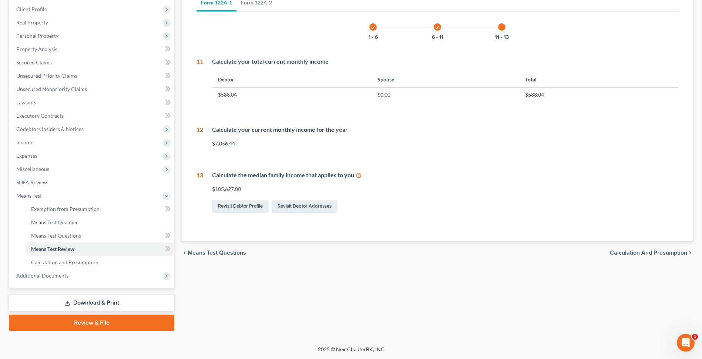
click at [619, 254] on span "Calculation and Presumption" at bounding box center [648, 253] width 77 height 6
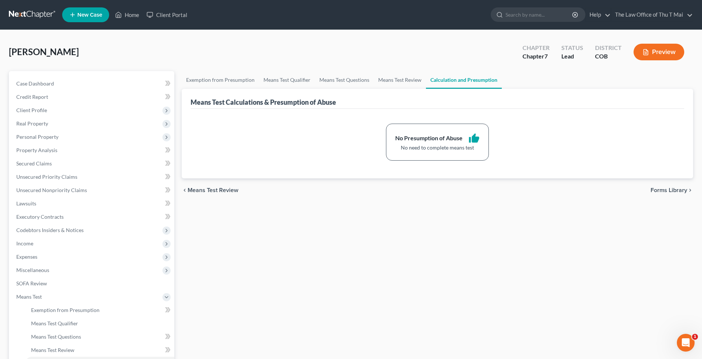
click at [659, 191] on span "Forms Library" at bounding box center [669, 190] width 37 height 6
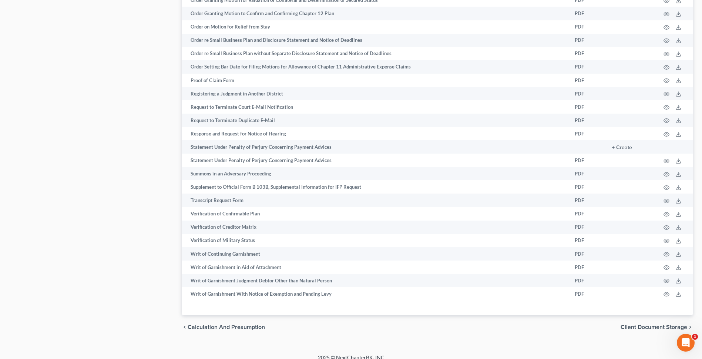
scroll to position [1060, 0]
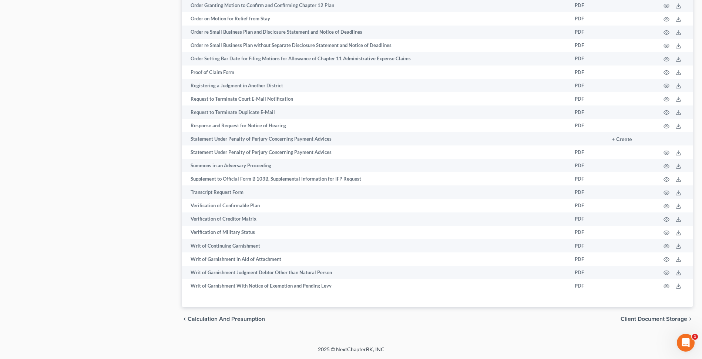
click at [637, 319] on span "Client Document Storage" at bounding box center [654, 319] width 67 height 6
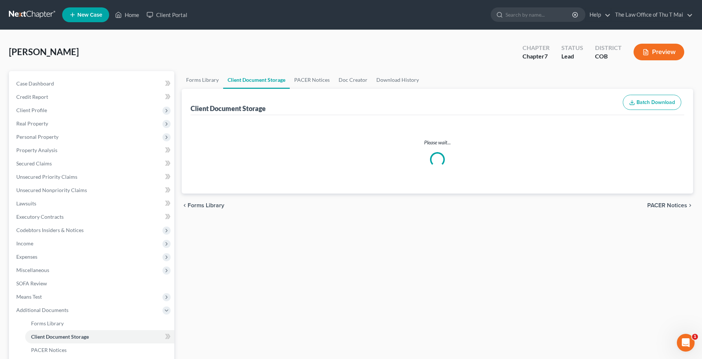
select select "5"
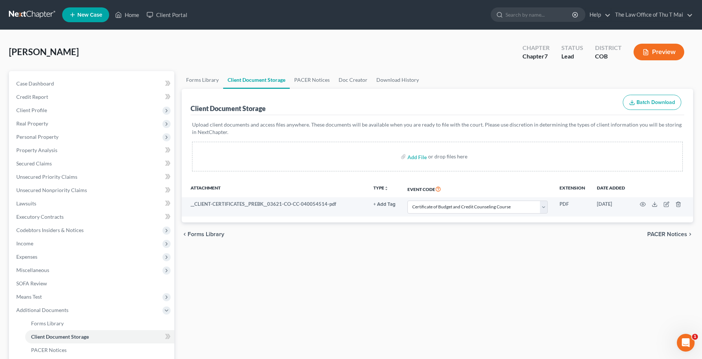
click at [655, 234] on span "PACER Notices" at bounding box center [667, 234] width 40 height 6
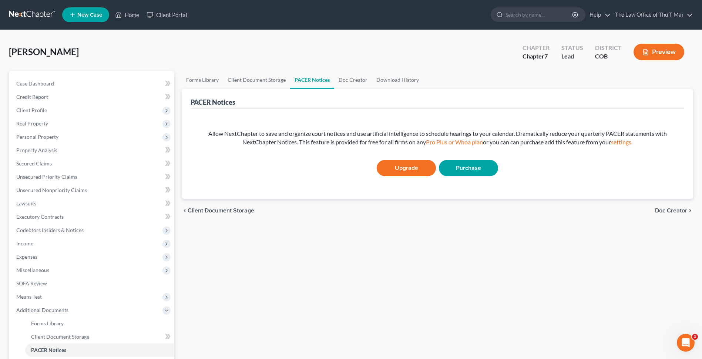
click at [665, 211] on span "Doc Creator" at bounding box center [671, 211] width 32 height 6
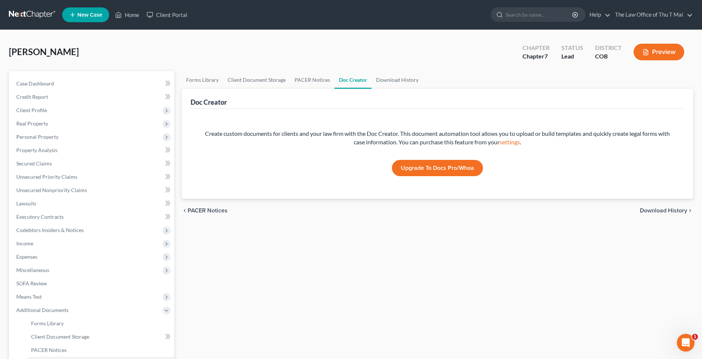
click at [650, 210] on span "Download History" at bounding box center [663, 211] width 47 height 6
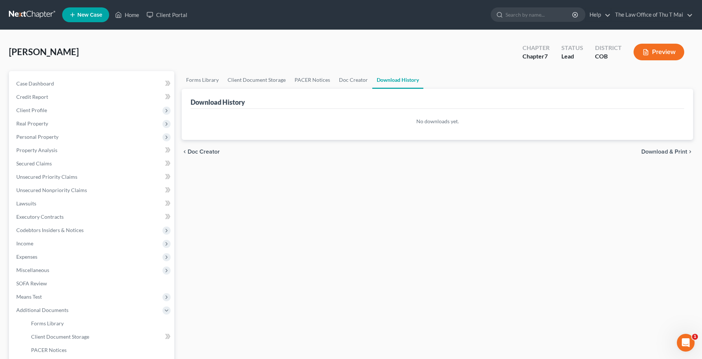
click at [647, 151] on span "Download & Print" at bounding box center [665, 152] width 46 height 6
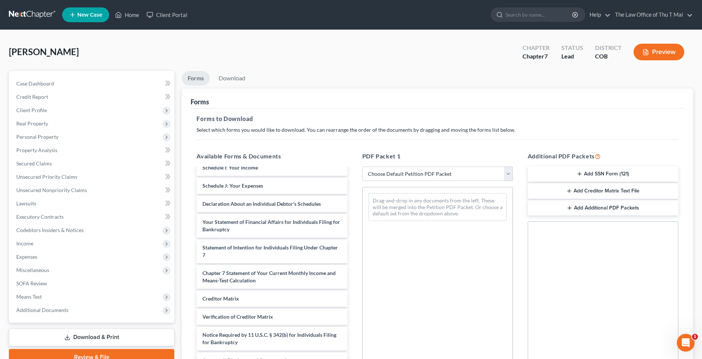
scroll to position [187, 0]
click at [581, 171] on icon "button" at bounding box center [580, 174] width 6 height 6
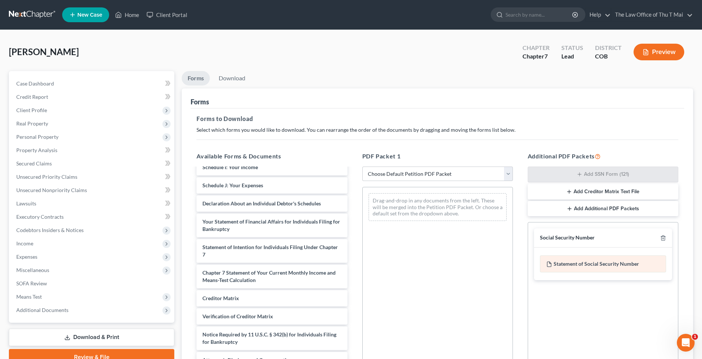
click at [569, 261] on div "Statement of Social Security Number" at bounding box center [603, 263] width 126 height 17
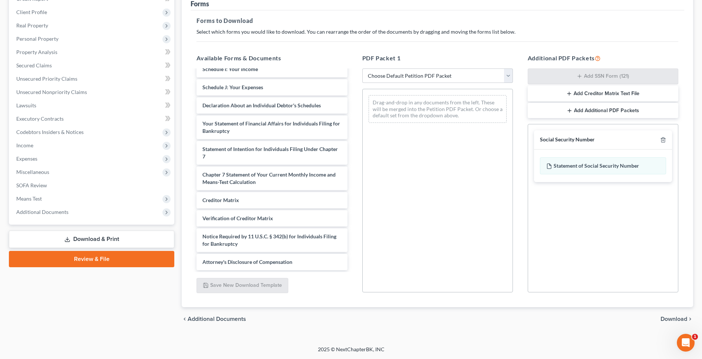
click at [668, 316] on span "Download" at bounding box center [674, 319] width 27 height 6
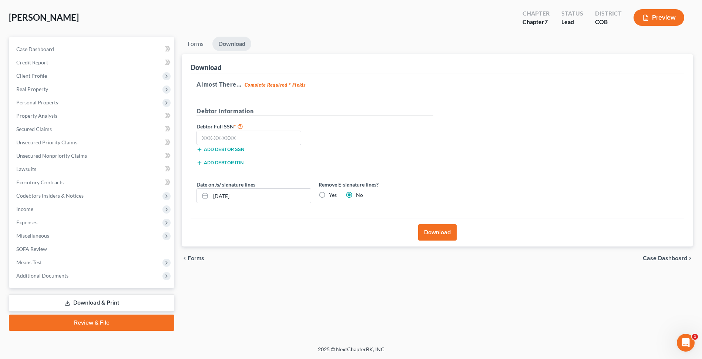
scroll to position [34, 0]
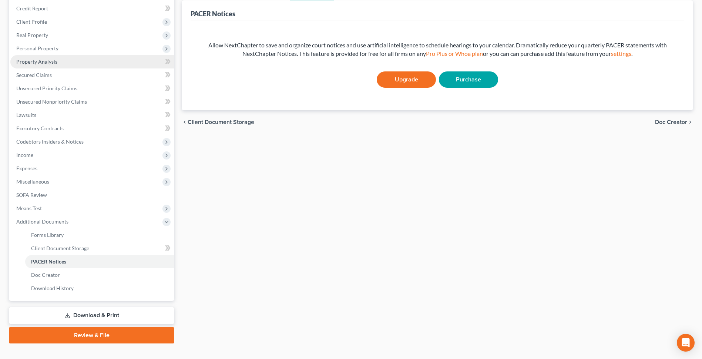
scroll to position [101, 0]
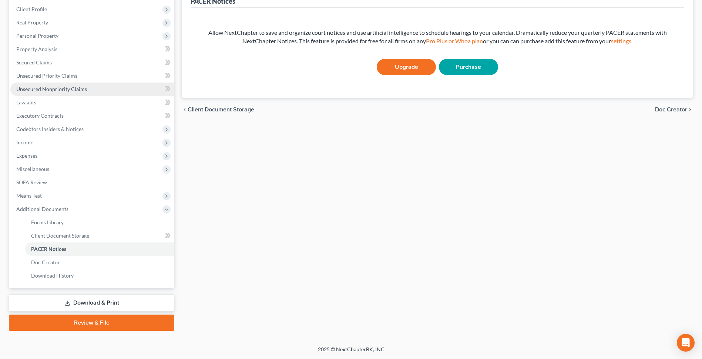
click at [73, 88] on span "Unsecured Nonpriority Claims" at bounding box center [51, 89] width 71 height 6
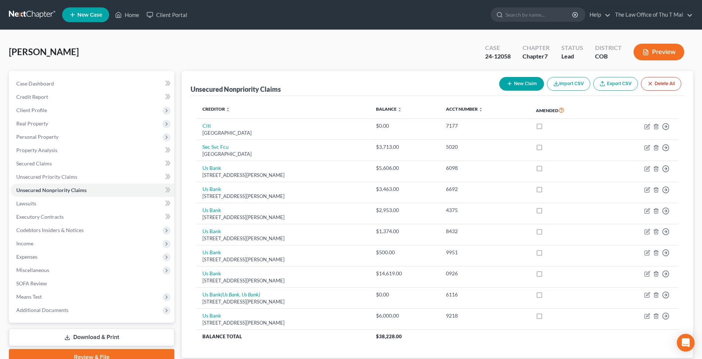
click at [34, 11] on link at bounding box center [32, 14] width 47 height 13
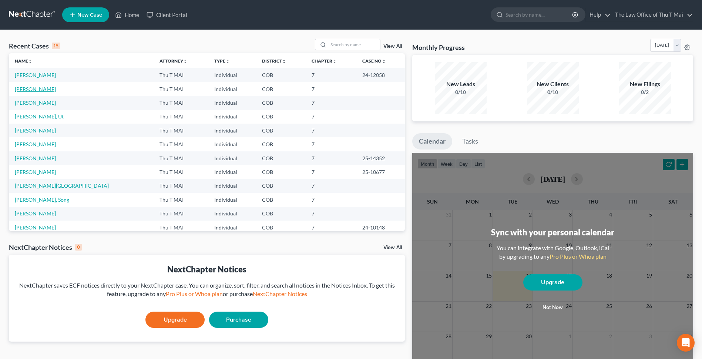
click at [28, 90] on link "[PERSON_NAME]" at bounding box center [35, 89] width 41 height 6
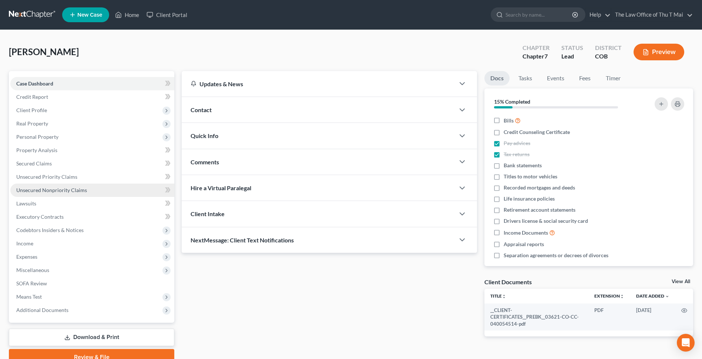
click at [55, 193] on span "Unsecured Nonpriority Claims" at bounding box center [51, 190] width 71 height 6
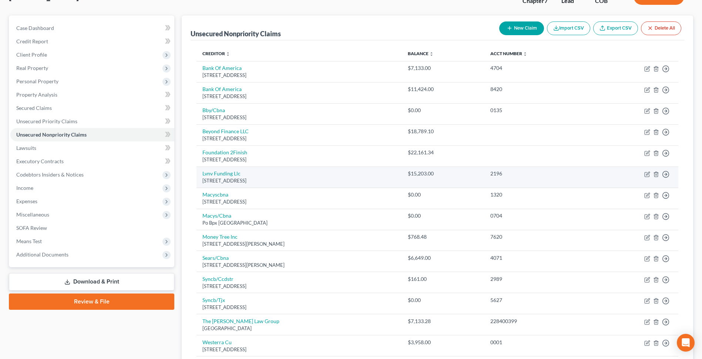
scroll to position [74, 0]
